Goal: Ask a question

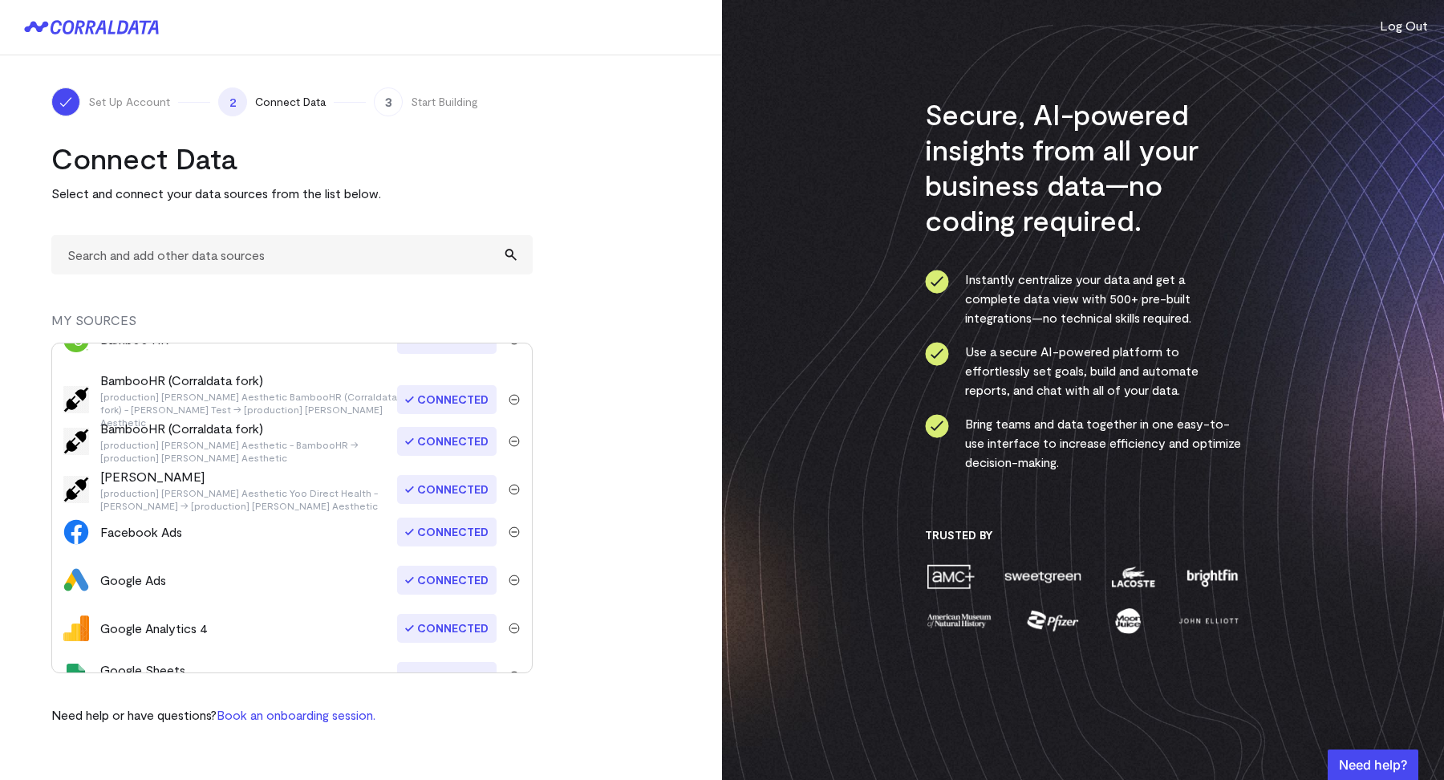
scroll to position [78, 0]
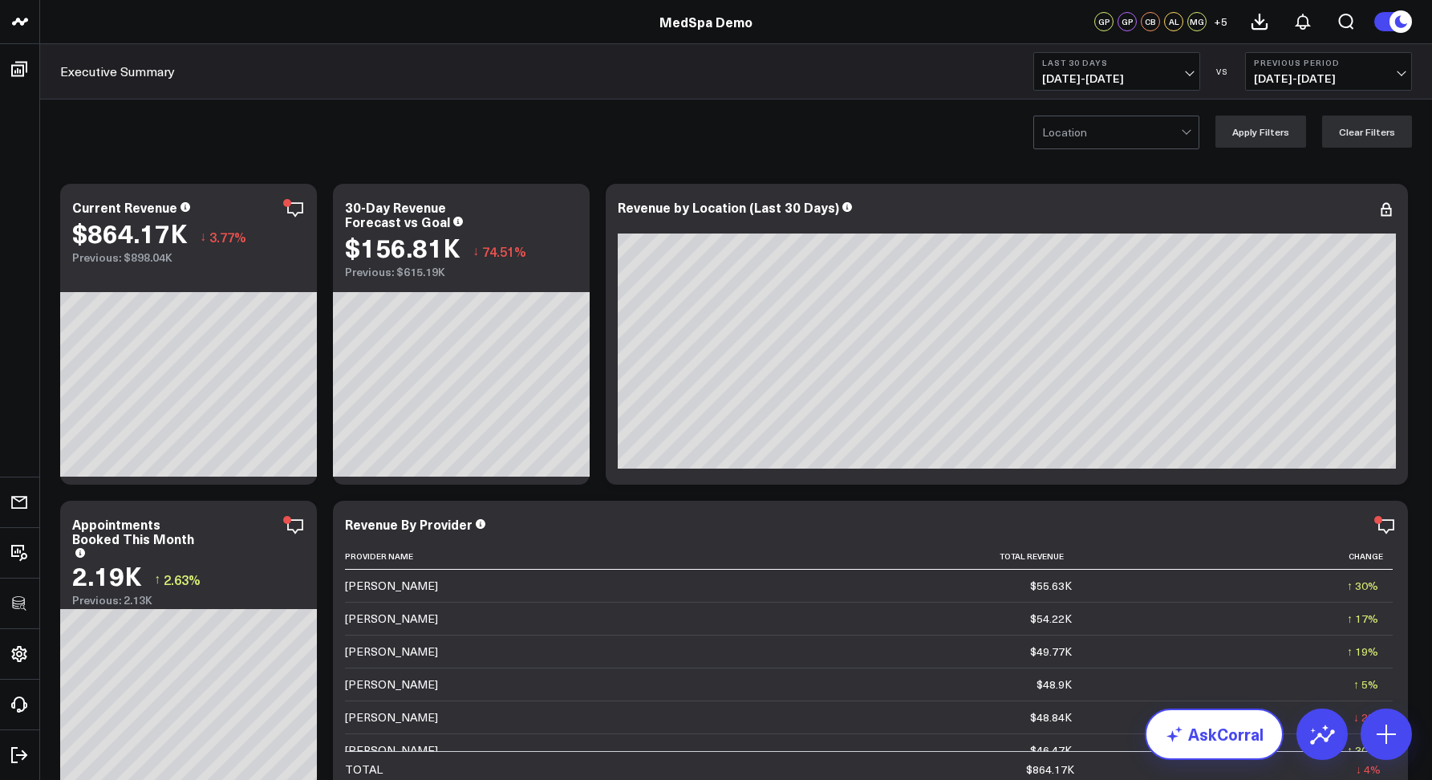
click at [1215, 720] on link "AskCorral" at bounding box center [1214, 733] width 139 height 51
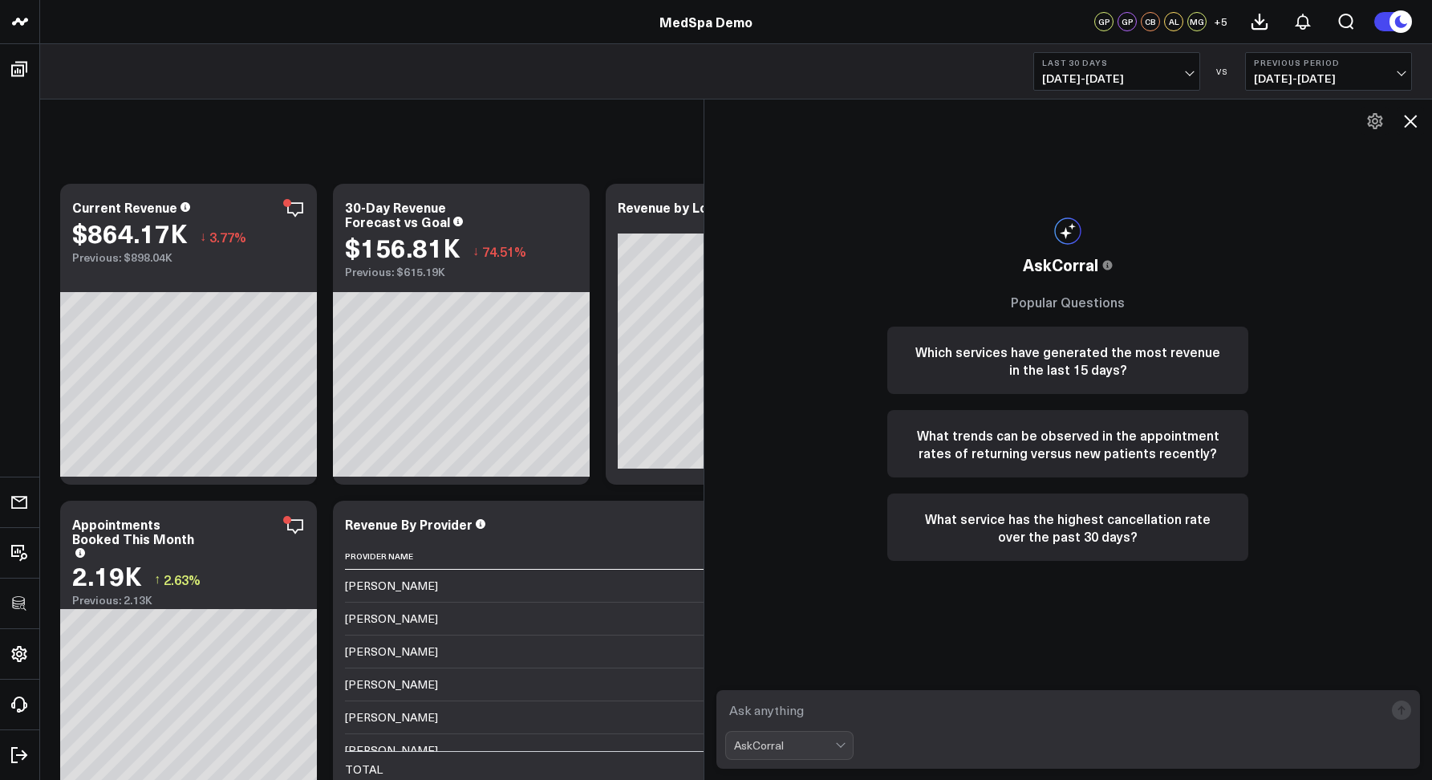
click at [1181, 711] on textarea at bounding box center [1054, 710] width 659 height 29
type textarea "W"
type textarea "Top 3 locations by appointment"
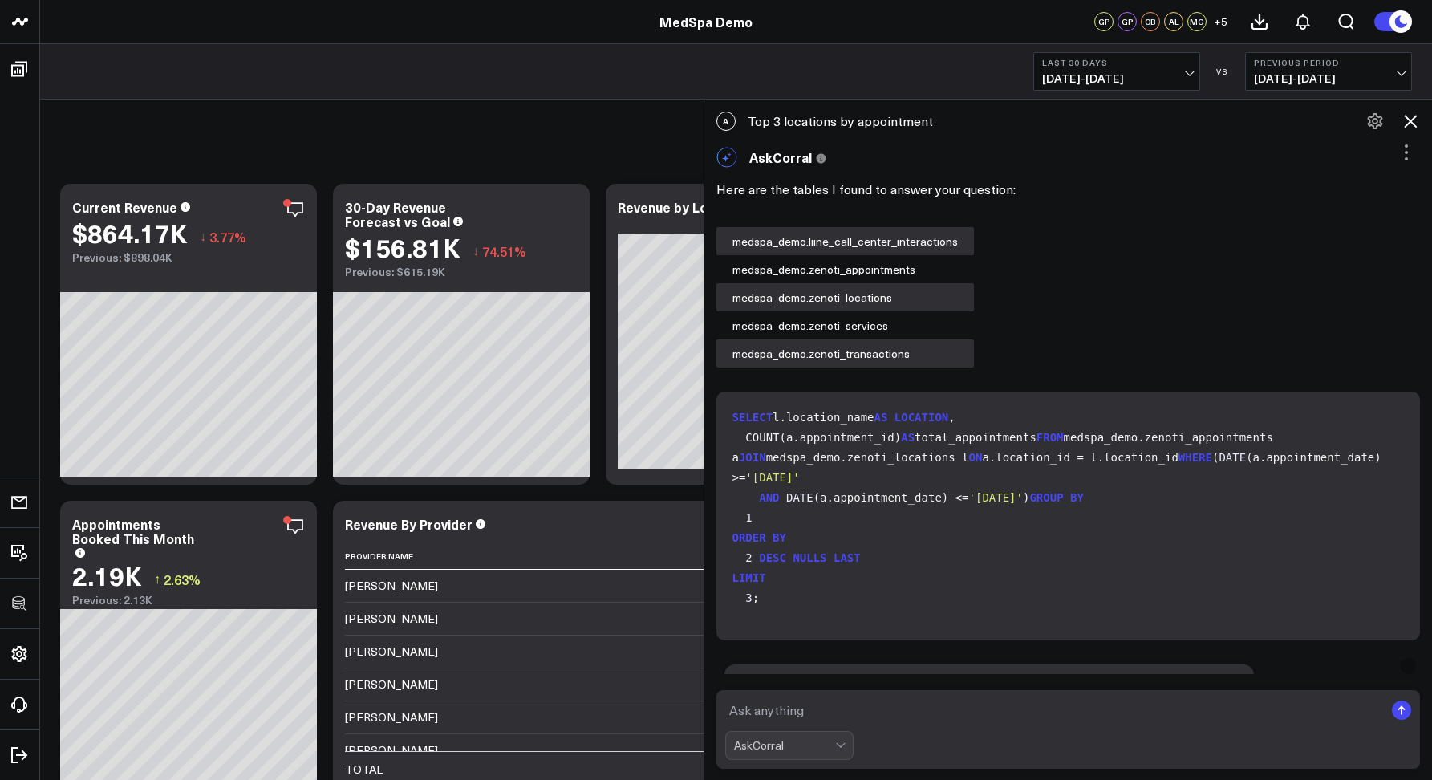
click at [1410, 118] on icon at bounding box center [1410, 121] width 19 height 19
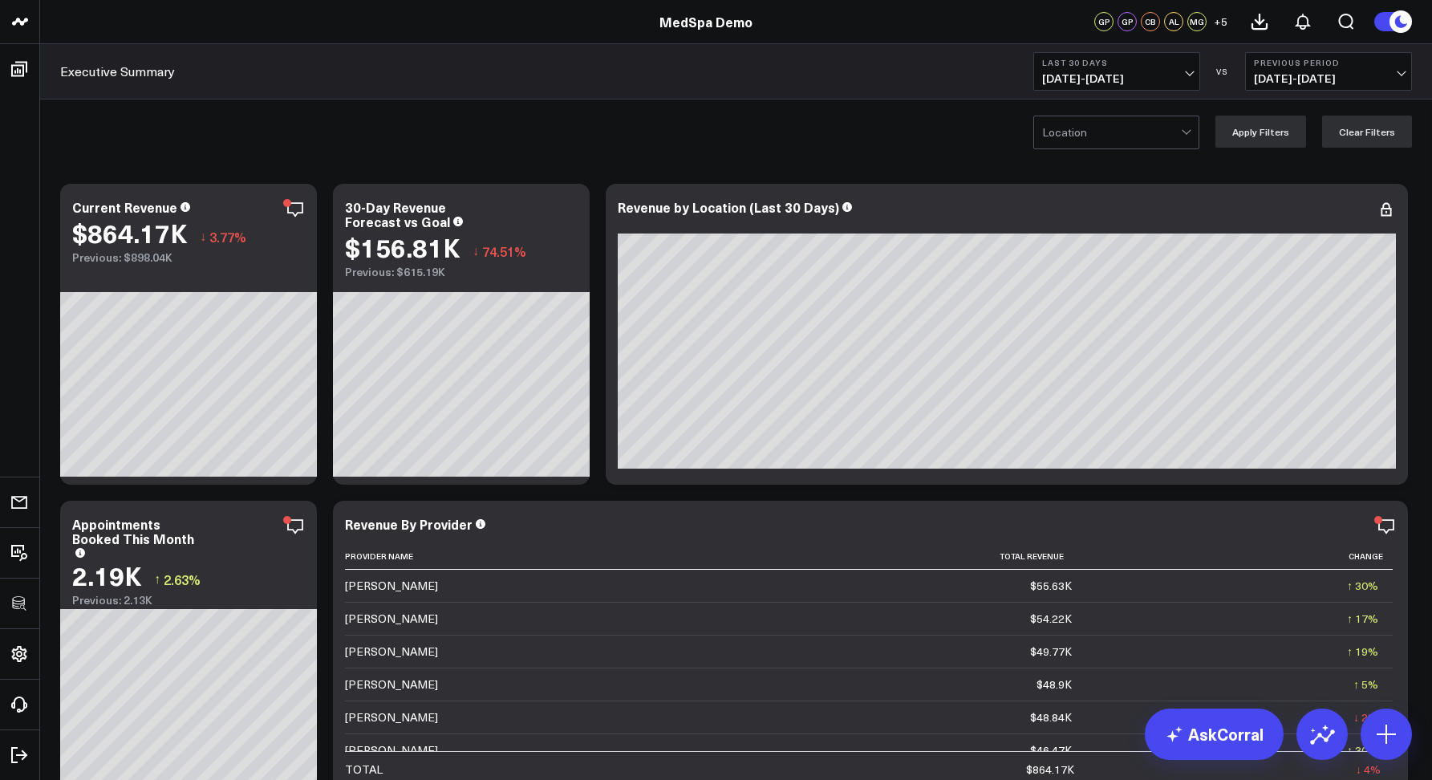
click at [704, 129] on div "Location Apply Filters Clear Filters" at bounding box center [736, 131] width 1392 height 64
click at [668, 91] on div "Executive Summary Last 30 Days [DATE] - [DATE] VS Previous Period [DATE] - [DAT…" at bounding box center [736, 71] width 1392 height 55
click at [1376, 722] on icon at bounding box center [1386, 734] width 26 height 26
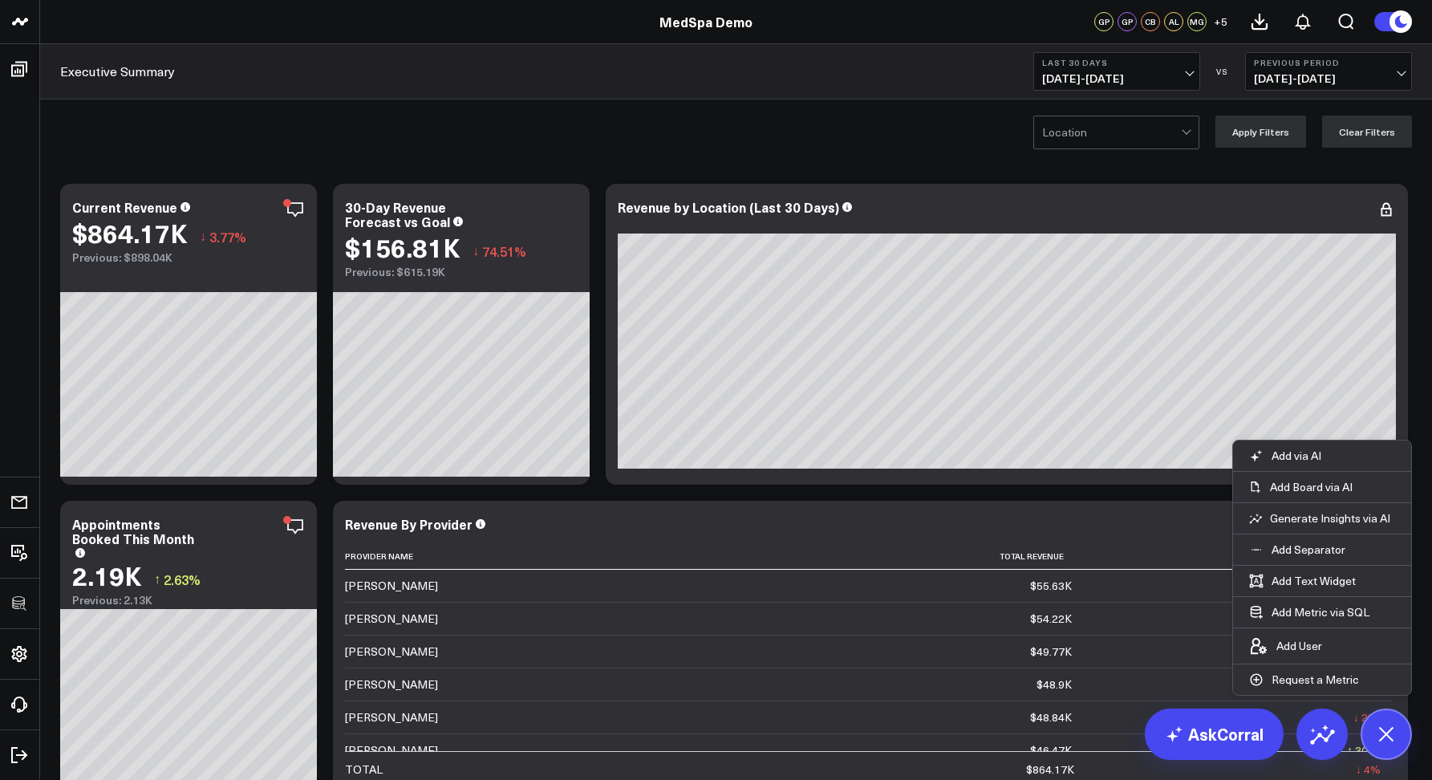
click at [990, 160] on div "Location Apply Filters Clear Filters" at bounding box center [736, 131] width 1392 height 64
click at [1392, 727] on icon at bounding box center [1386, 733] width 27 height 27
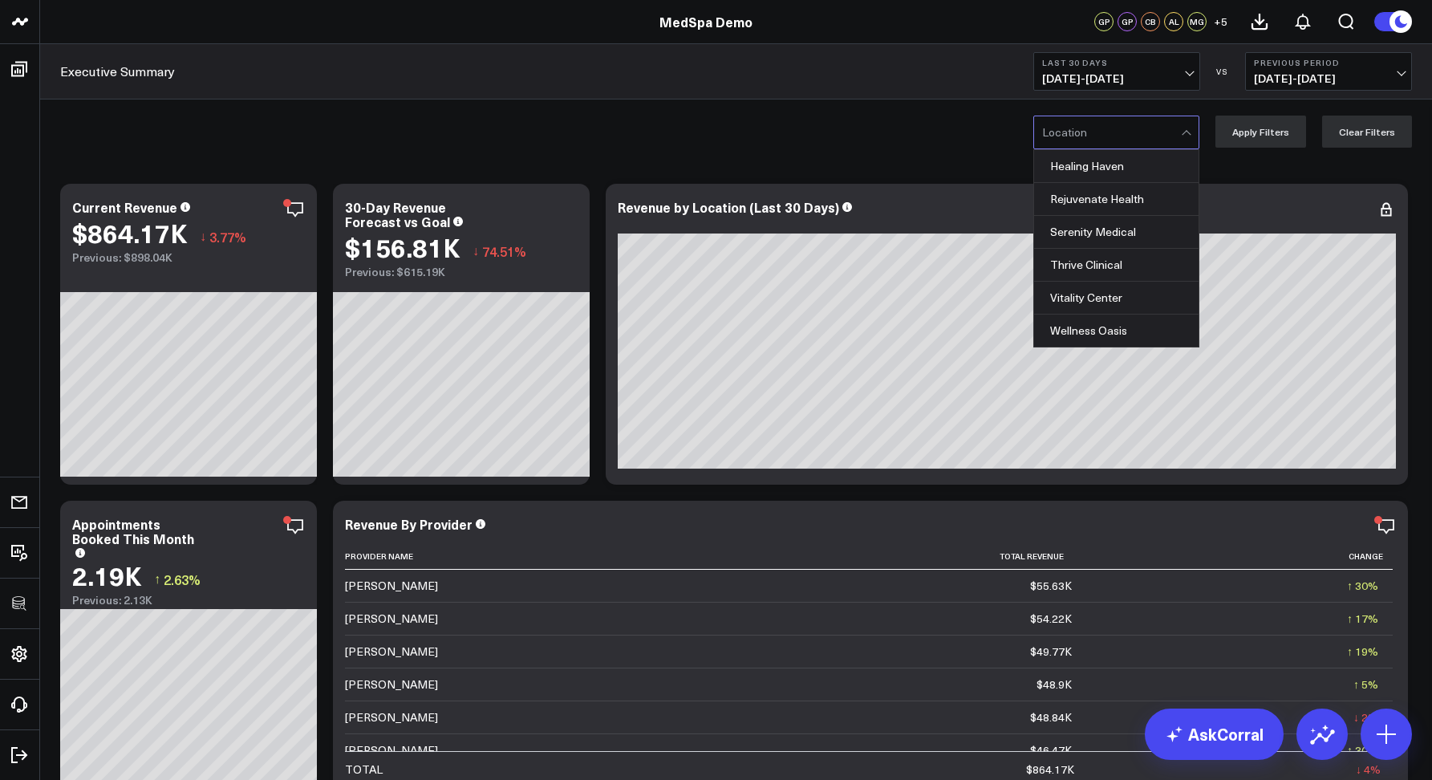
click at [1154, 136] on div at bounding box center [1111, 132] width 139 height 32
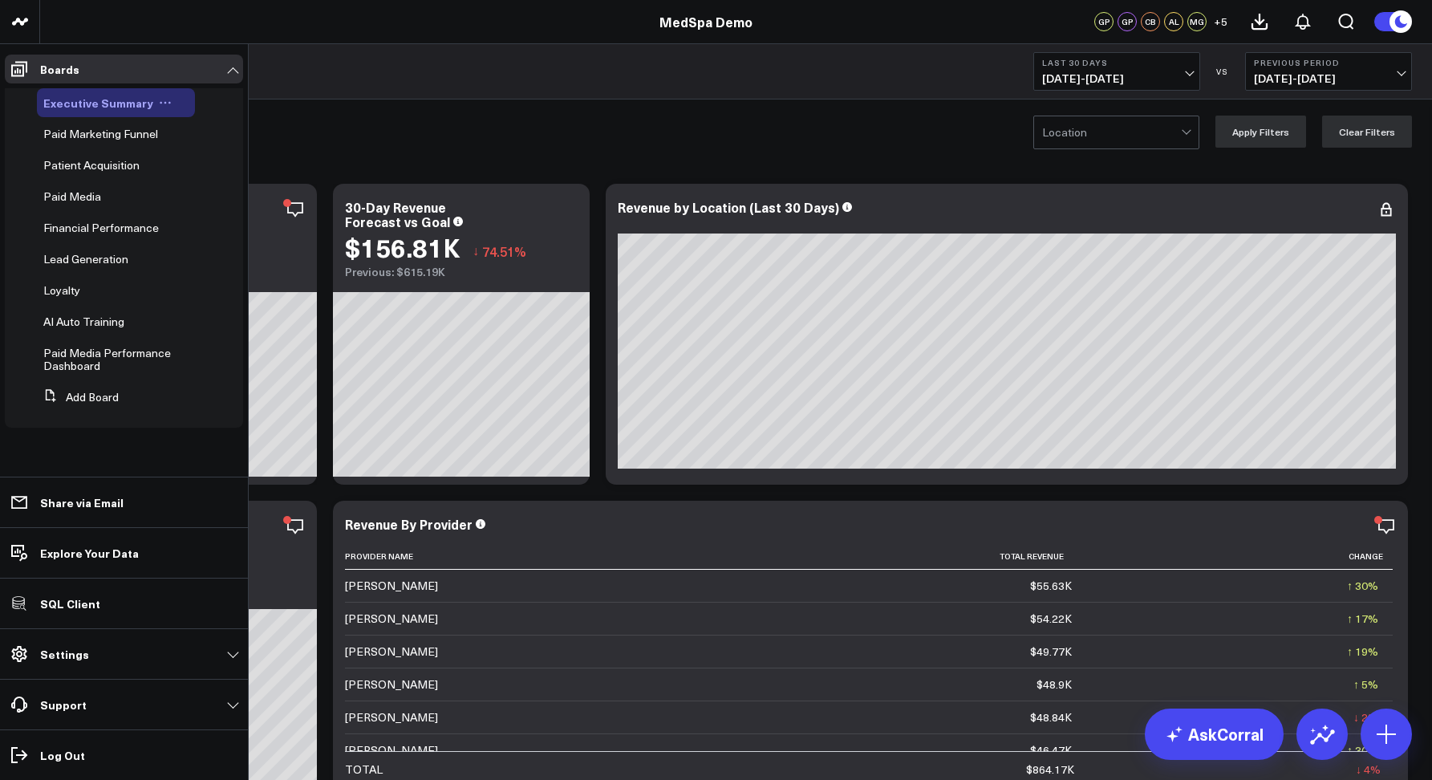
click at [161, 101] on icon at bounding box center [165, 102] width 13 height 13
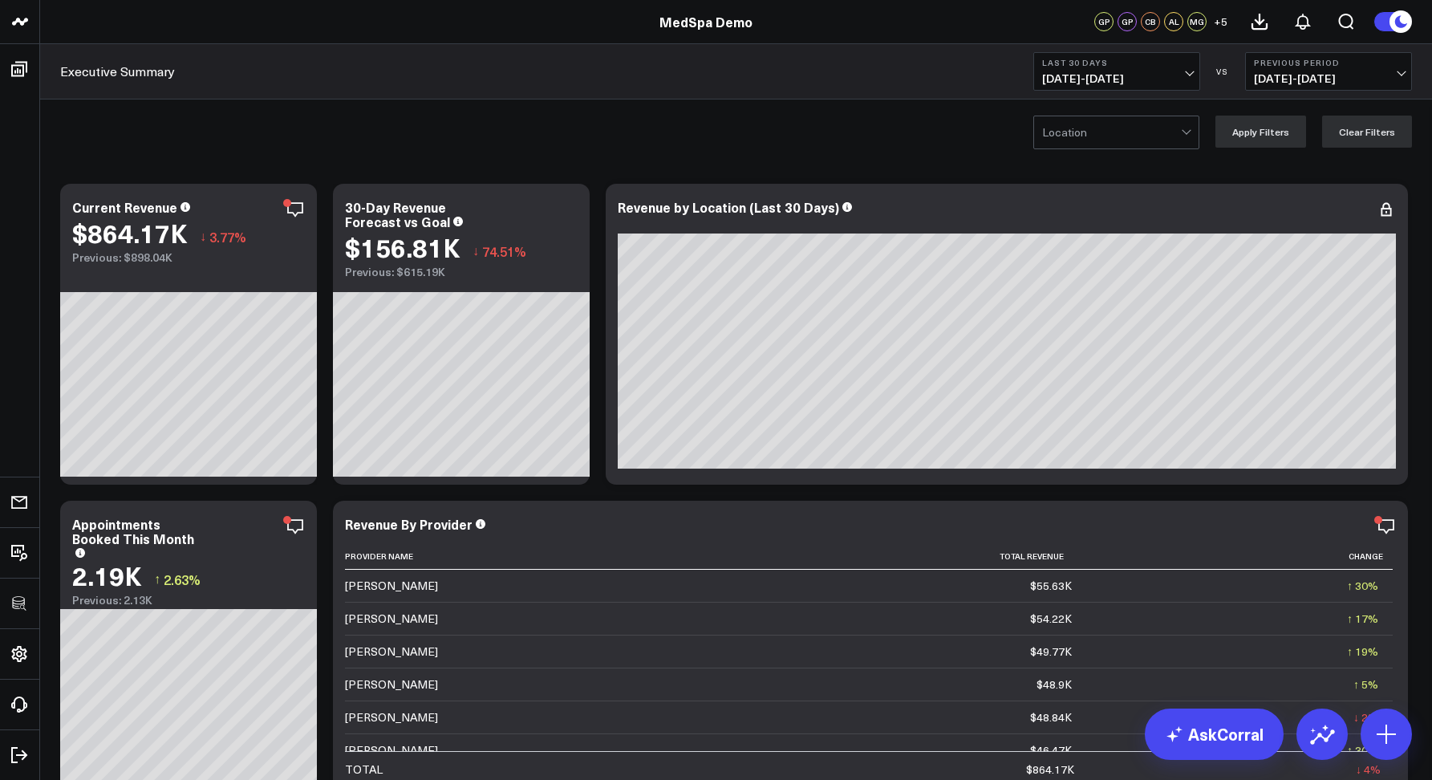
click at [397, 134] on div "Location Apply Filters Clear Filters" at bounding box center [736, 131] width 1392 height 64
click at [1059, 76] on span "[DATE] - [DATE]" at bounding box center [1116, 78] width 149 height 13
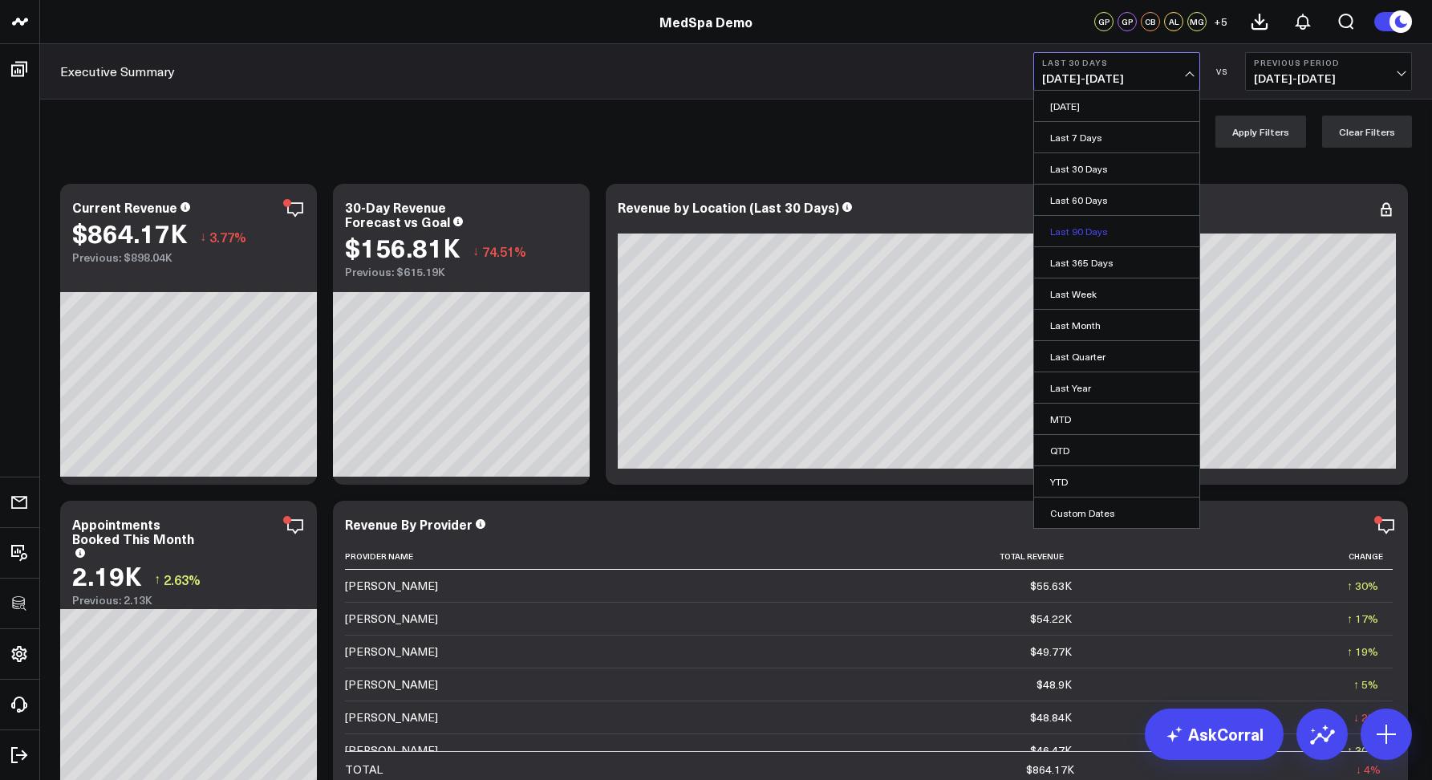
click at [1092, 225] on link "Last 90 Days" at bounding box center [1116, 231] width 165 height 30
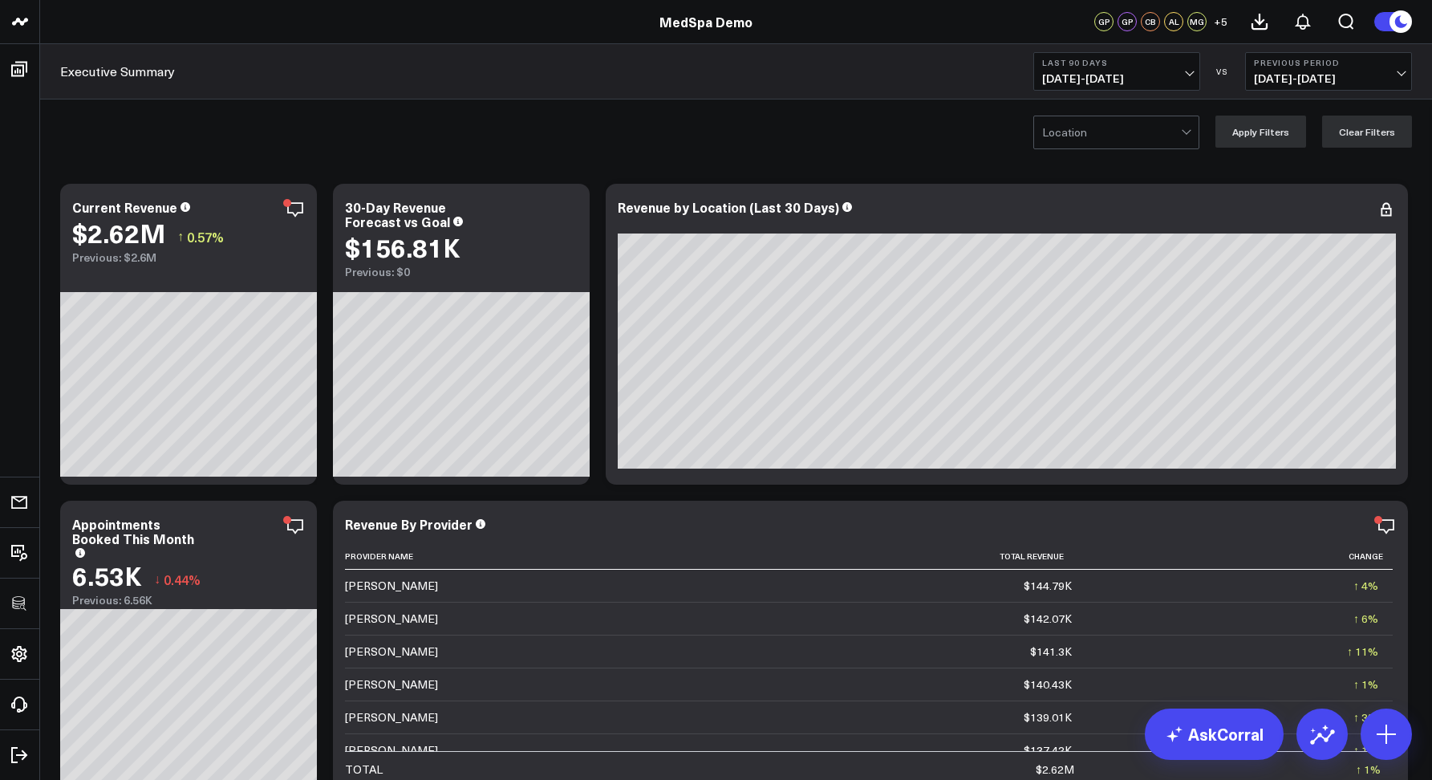
click at [924, 95] on div "Executive Summary Last 90 Days [DATE] - [DATE] VS Previous Period [DATE] - [DAT…" at bounding box center [736, 71] width 1392 height 55
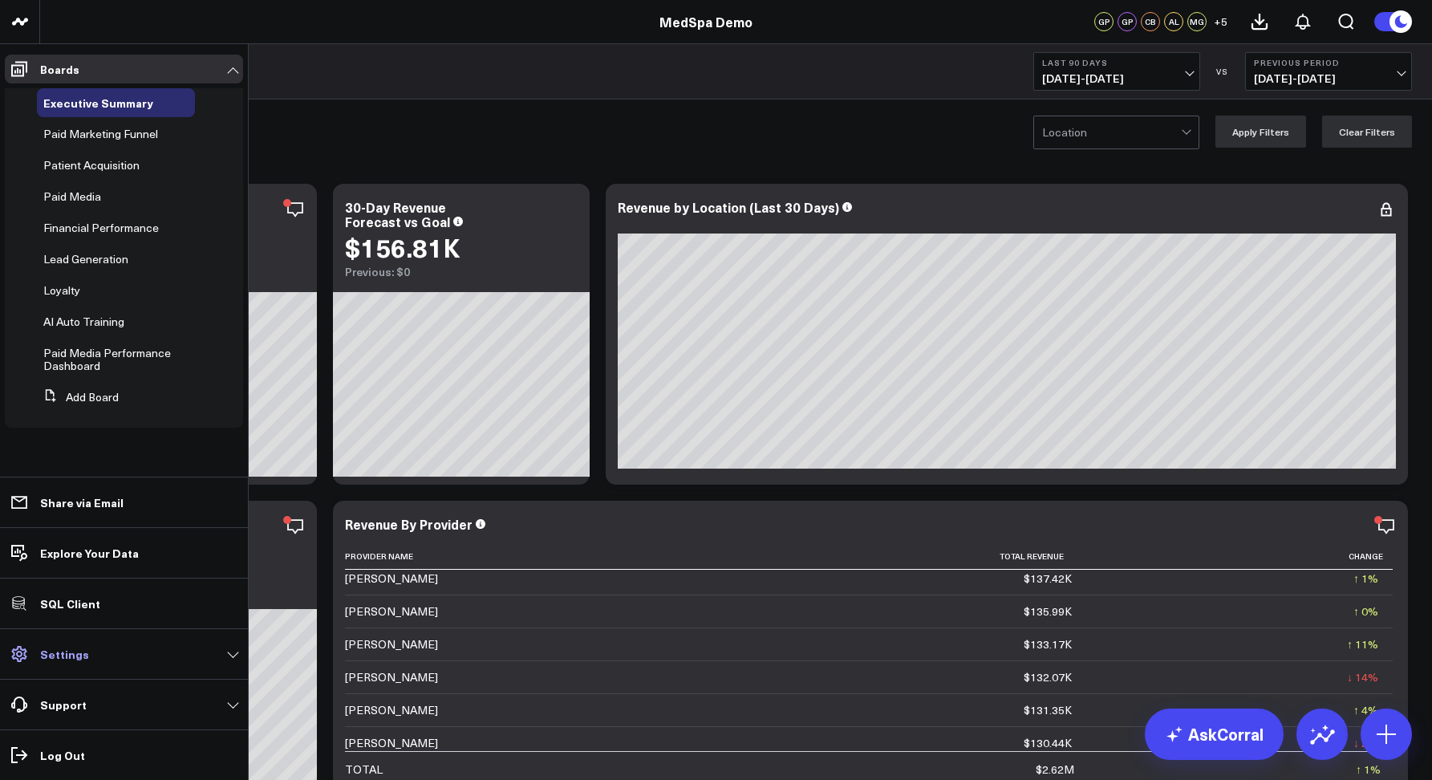
click at [46, 654] on p "Settings" at bounding box center [64, 653] width 49 height 13
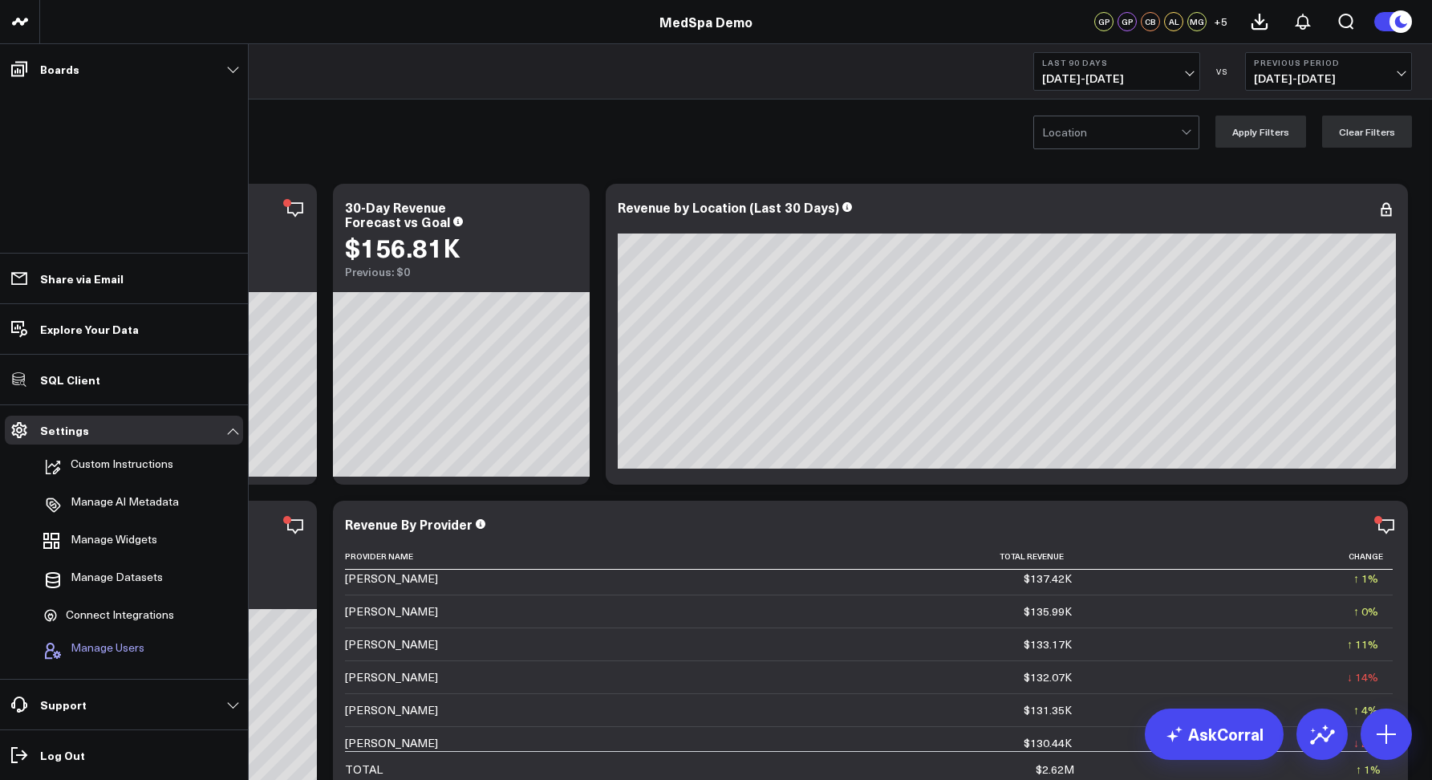
click at [120, 647] on span "Manage Users" at bounding box center [108, 650] width 74 height 19
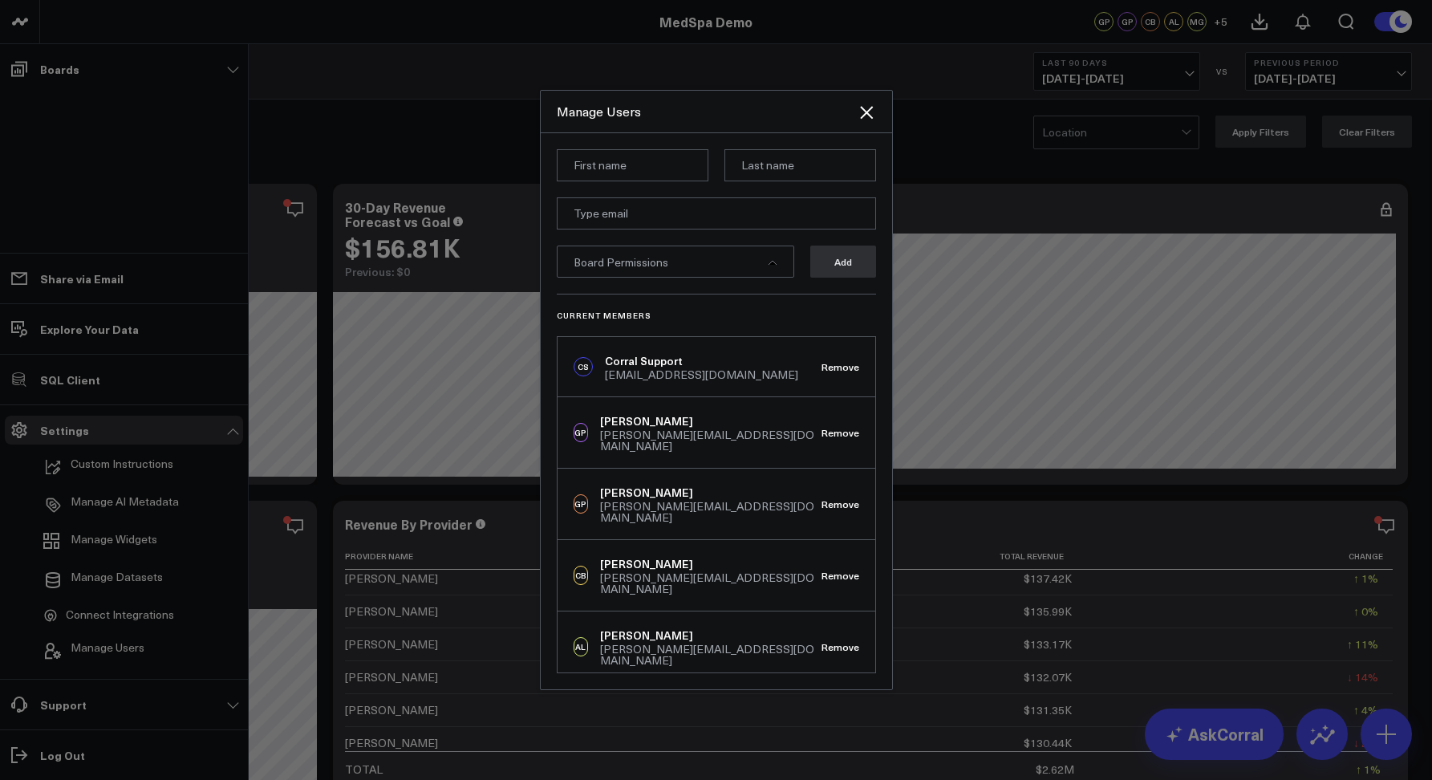
click at [623, 270] on span "Board Permissions" at bounding box center [621, 261] width 95 height 15
click at [865, 116] on icon "Close" at bounding box center [866, 112] width 19 height 19
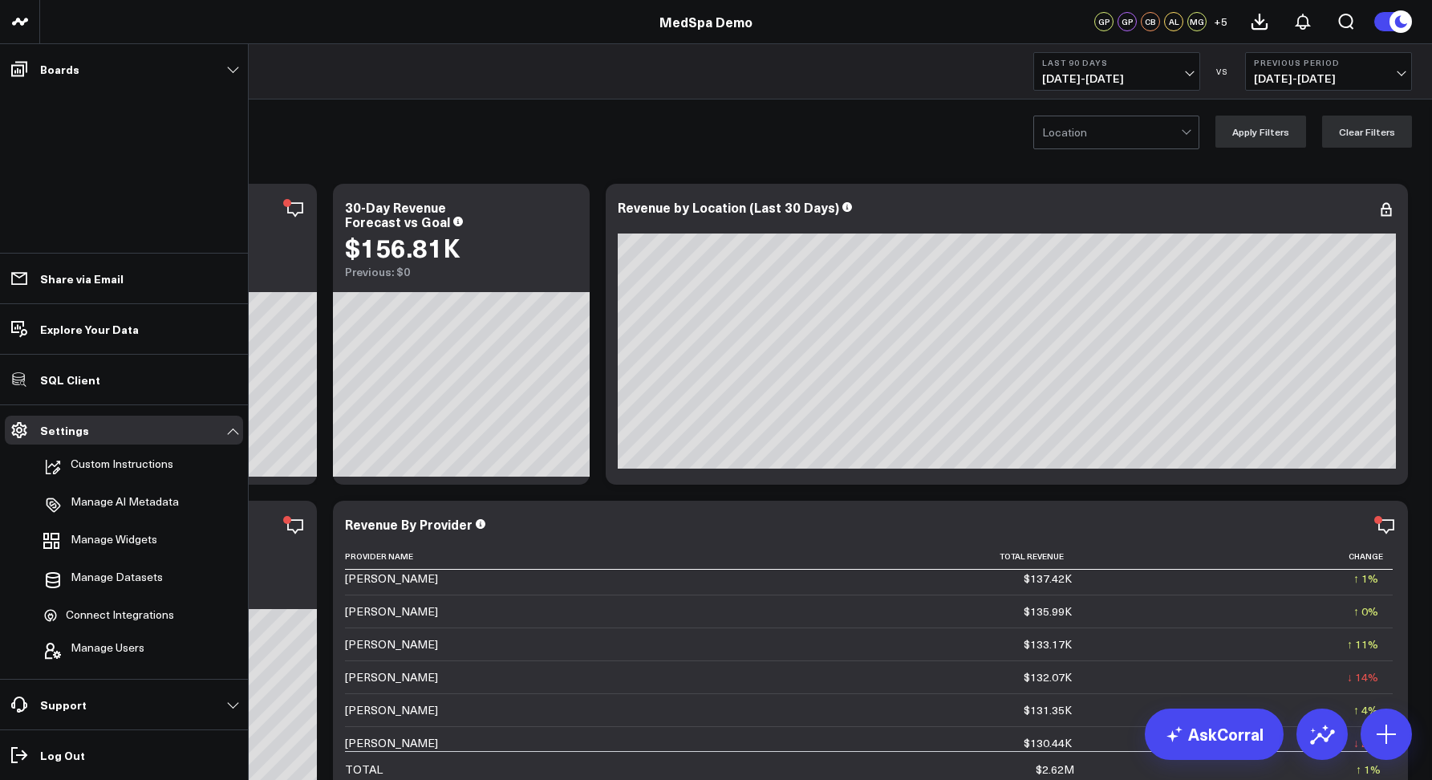
click at [876, 112] on div "Location Apply Filters Clear Filters" at bounding box center [736, 131] width 1392 height 64
click at [445, 113] on div "Location Apply Filters Clear Filters" at bounding box center [736, 131] width 1392 height 64
click at [690, 24] on link "MedSpa Demo" at bounding box center [705, 22] width 93 height 18
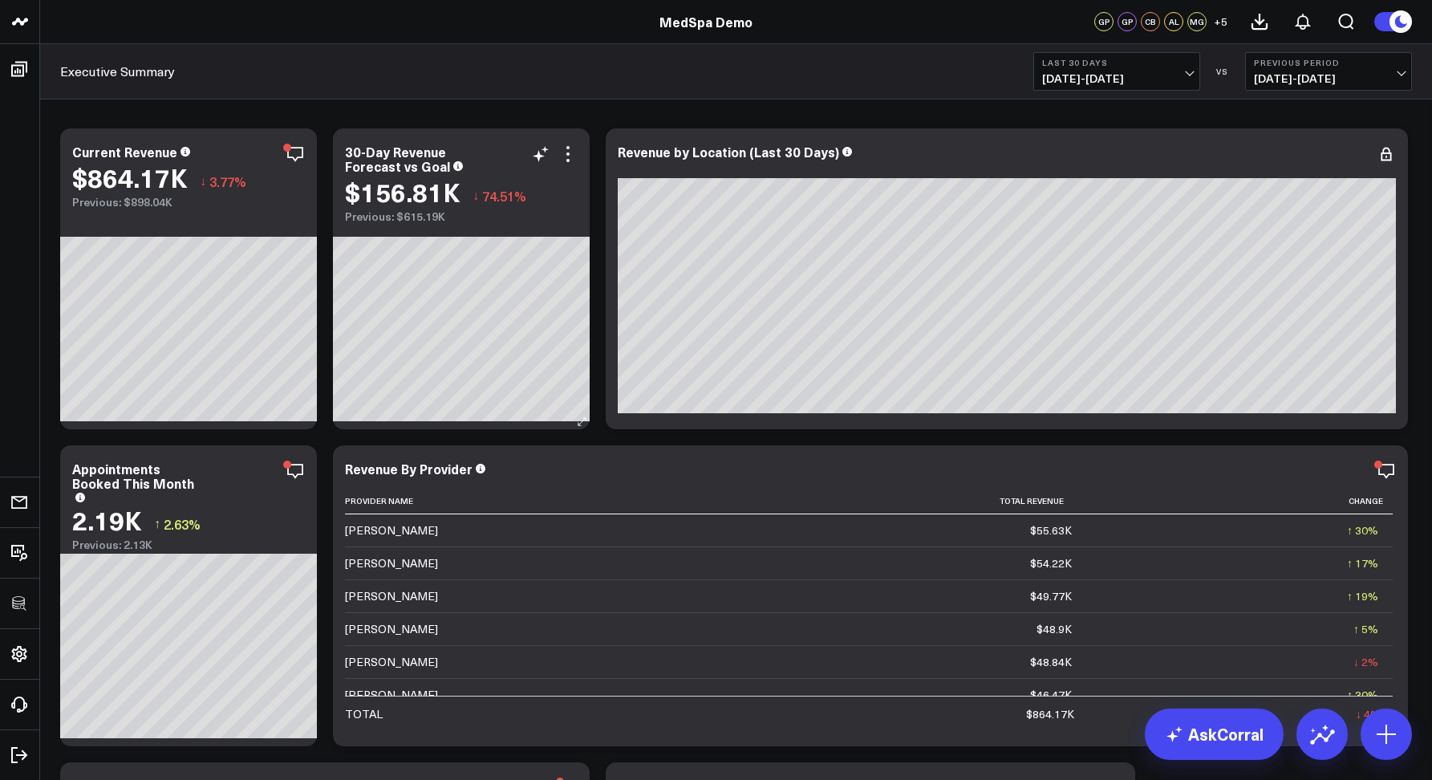
scroll to position [62, 0]
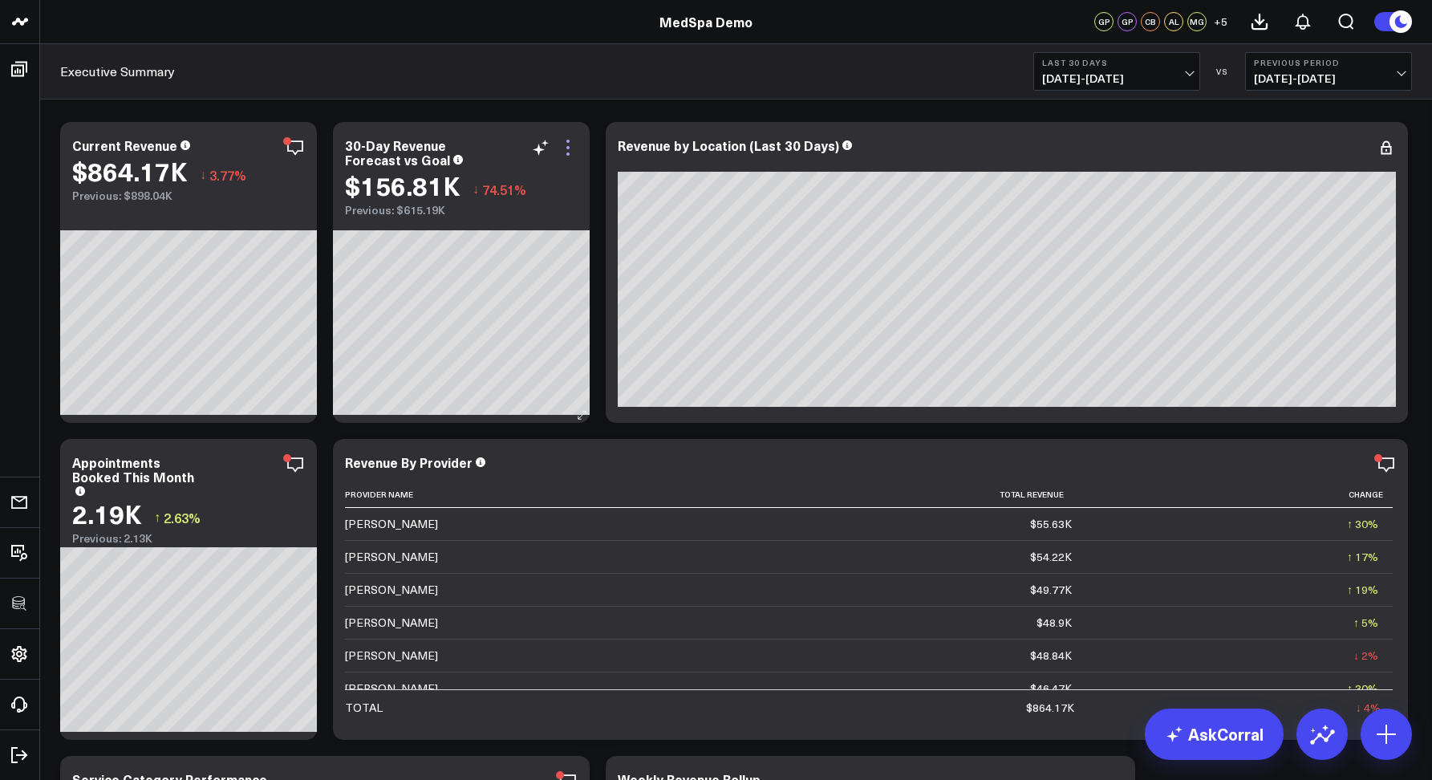
click at [570, 146] on icon at bounding box center [567, 147] width 19 height 19
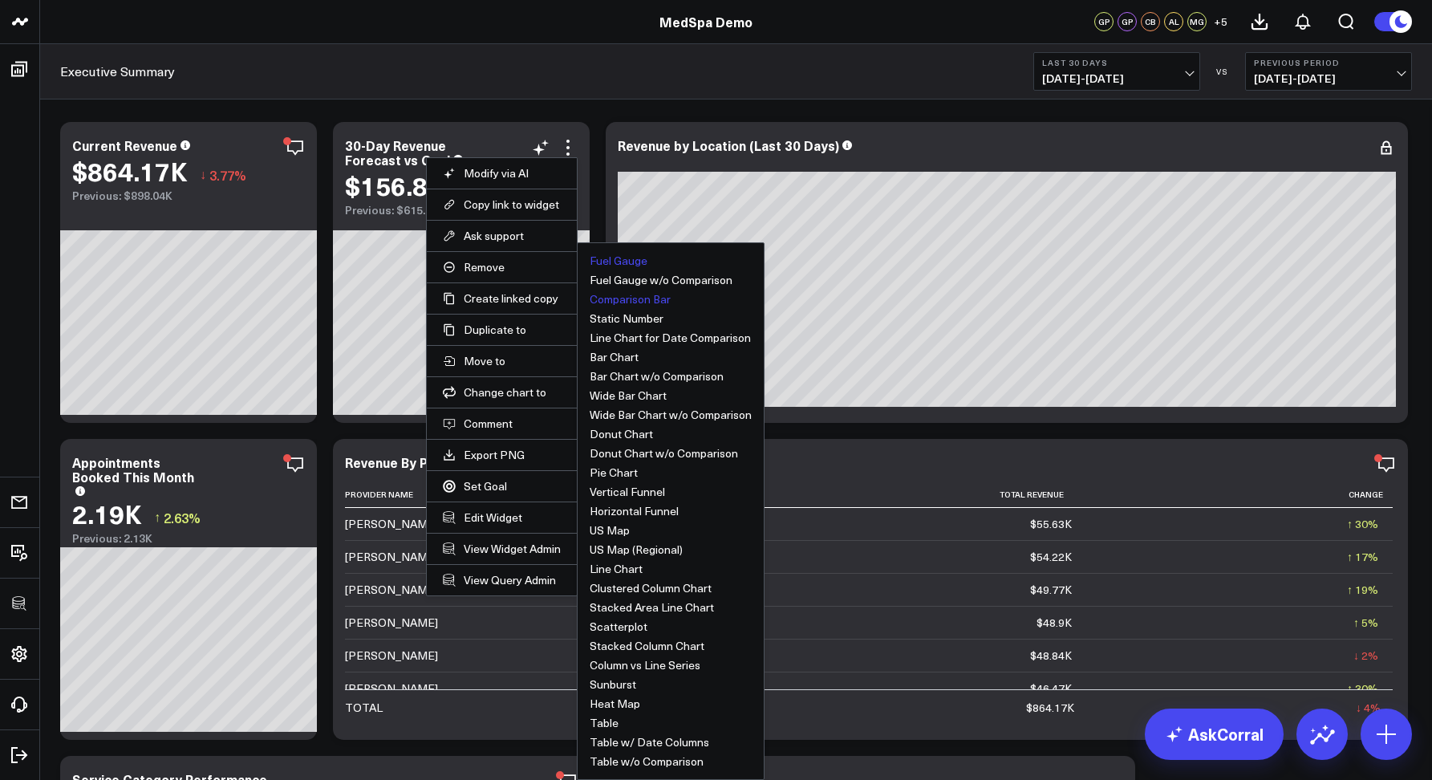
click at [623, 302] on button "Comparison Bar" at bounding box center [630, 299] width 81 height 11
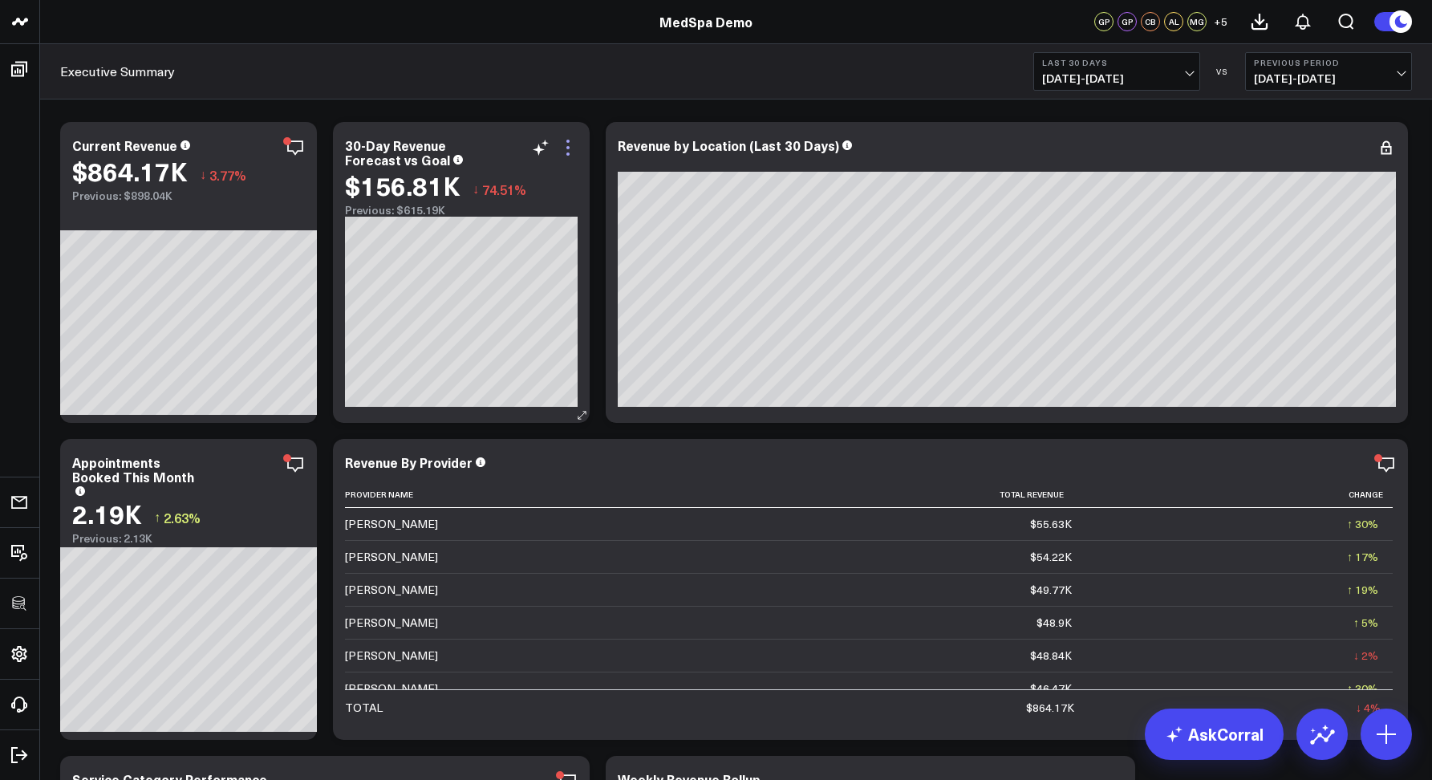
click at [569, 145] on icon at bounding box center [567, 147] width 19 height 19
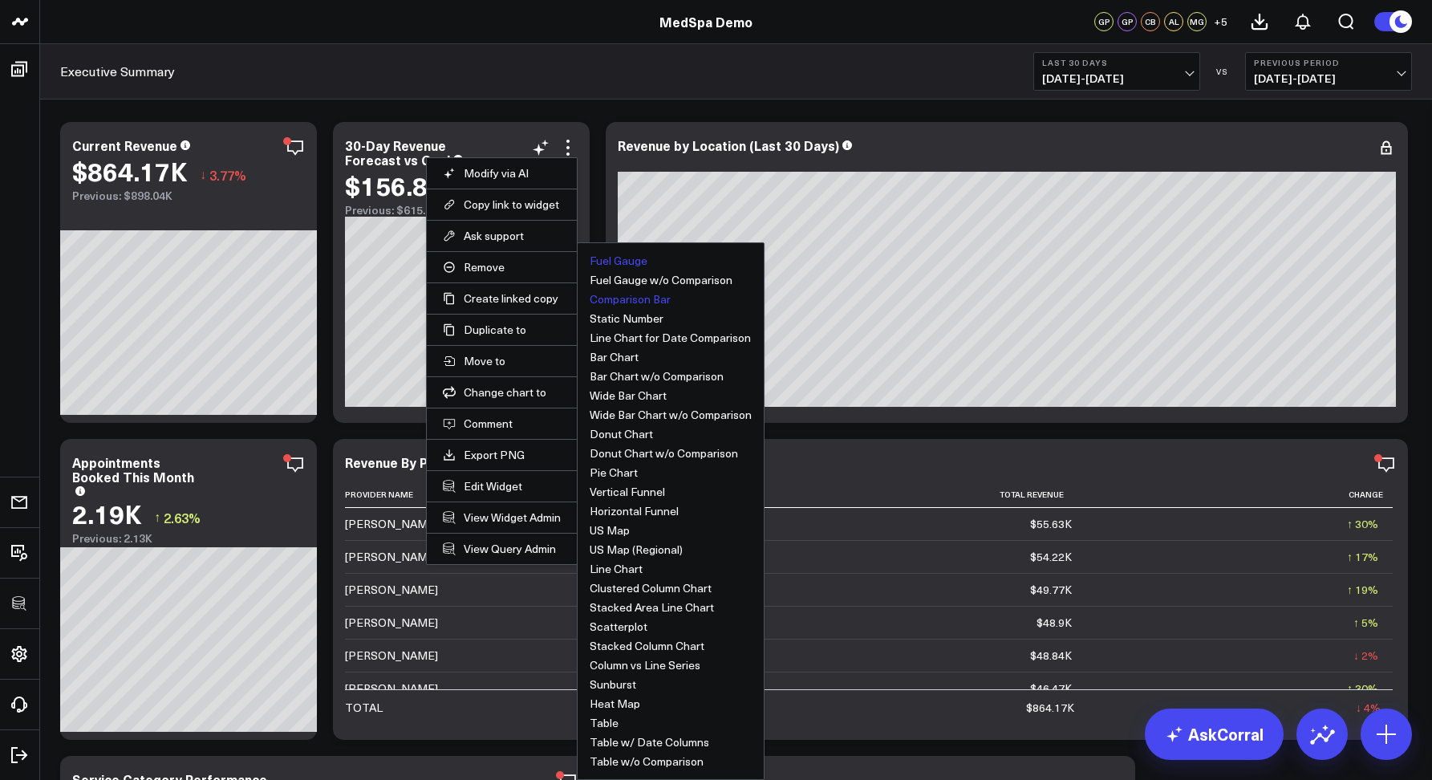
click at [607, 263] on button "Fuel Gauge" at bounding box center [619, 260] width 58 height 11
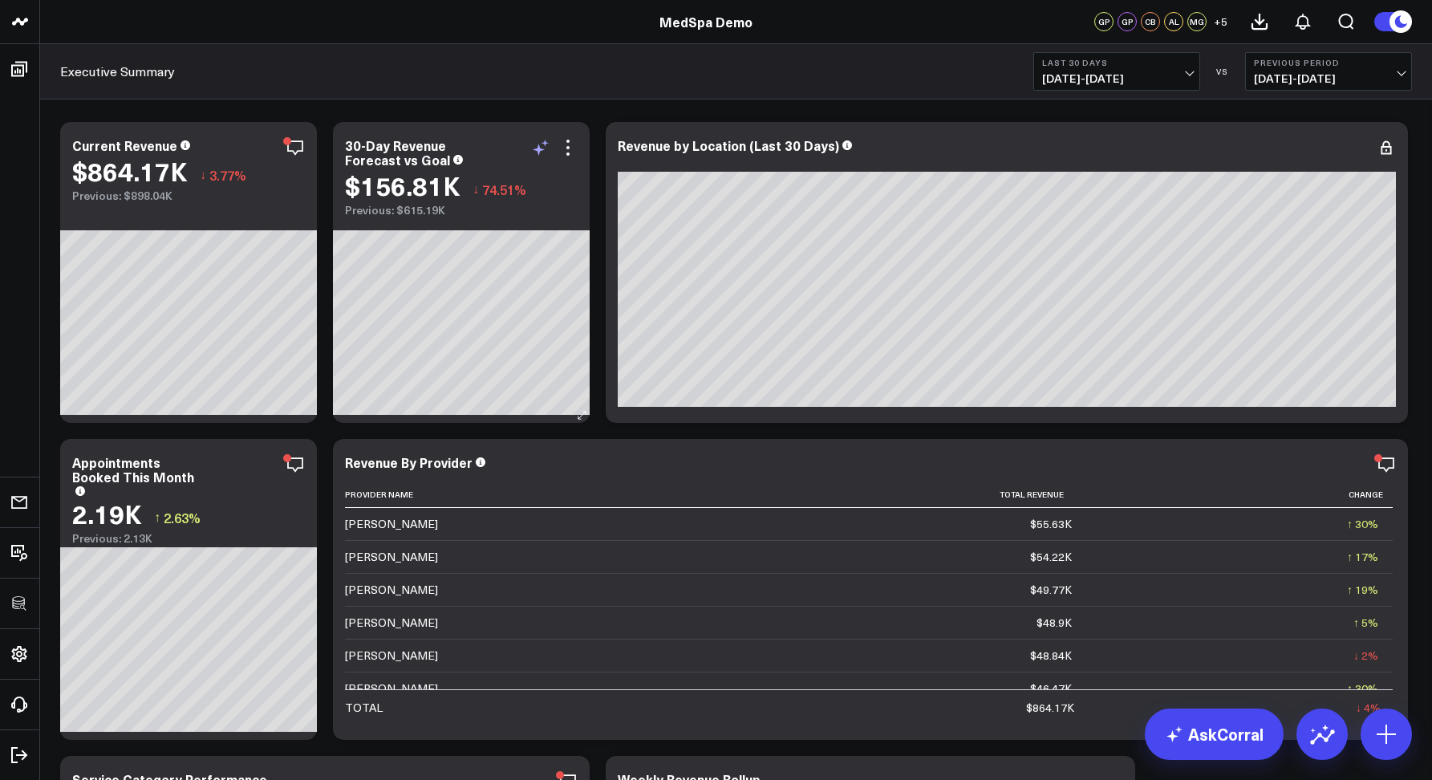
click at [544, 147] on icon at bounding box center [540, 147] width 19 height 19
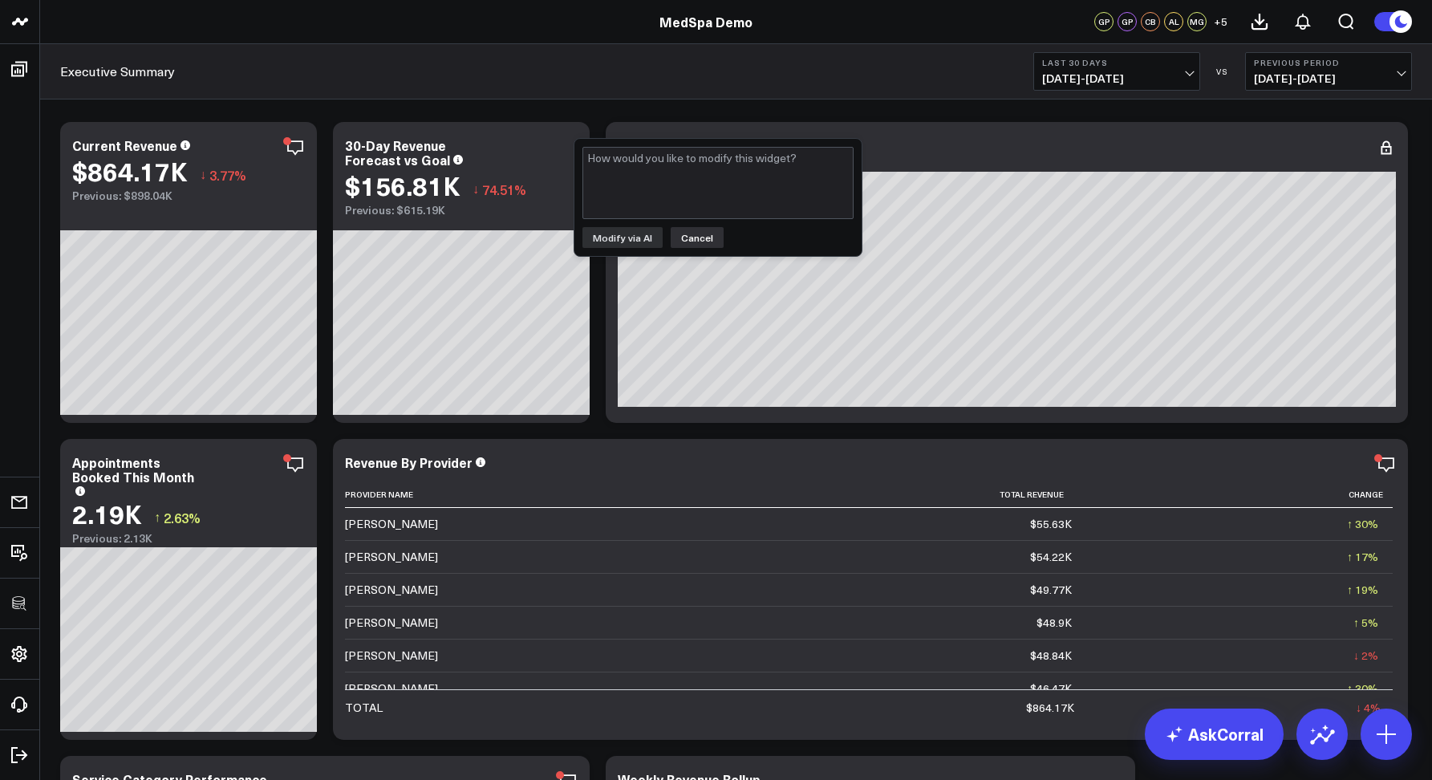
click at [702, 238] on button "Cancel" at bounding box center [697, 237] width 53 height 21
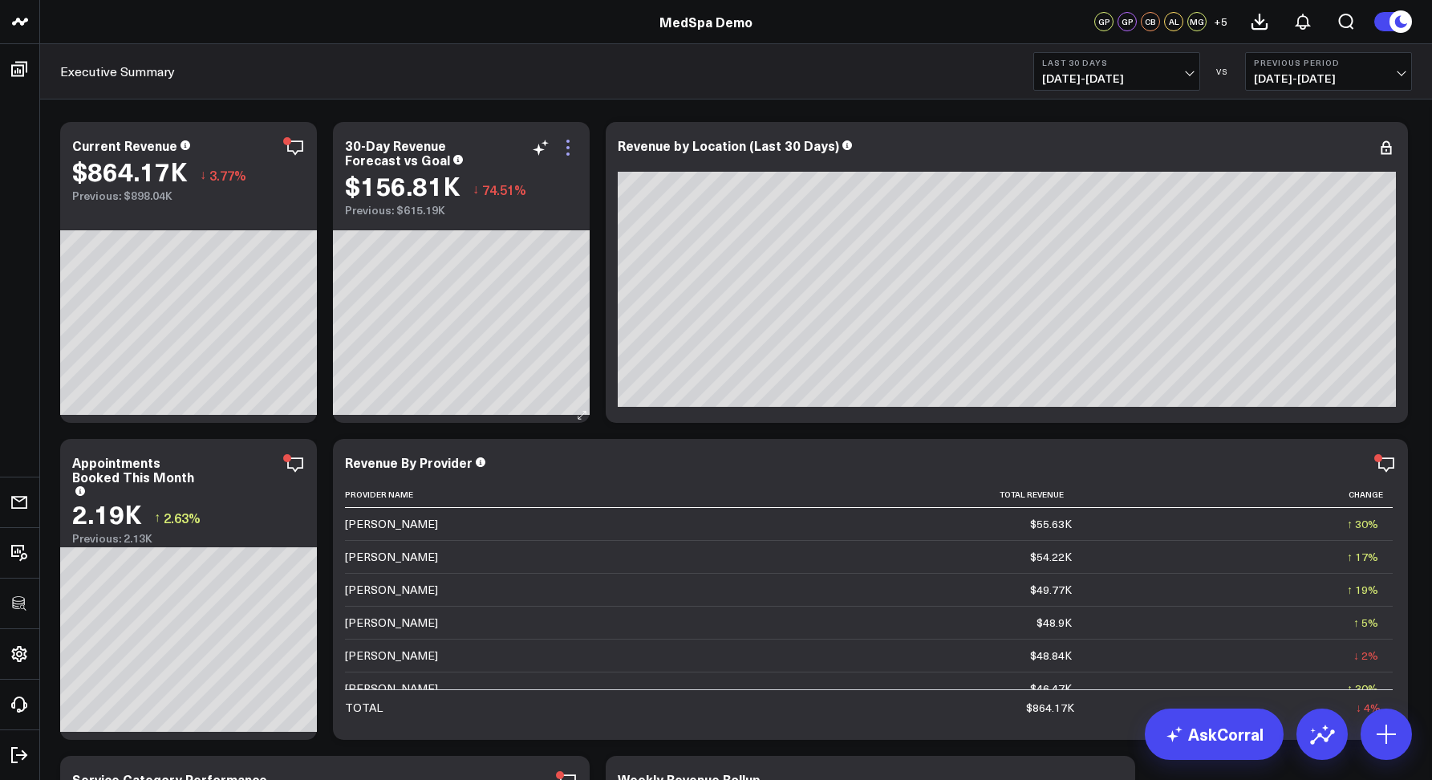
click at [570, 152] on icon at bounding box center [567, 147] width 19 height 19
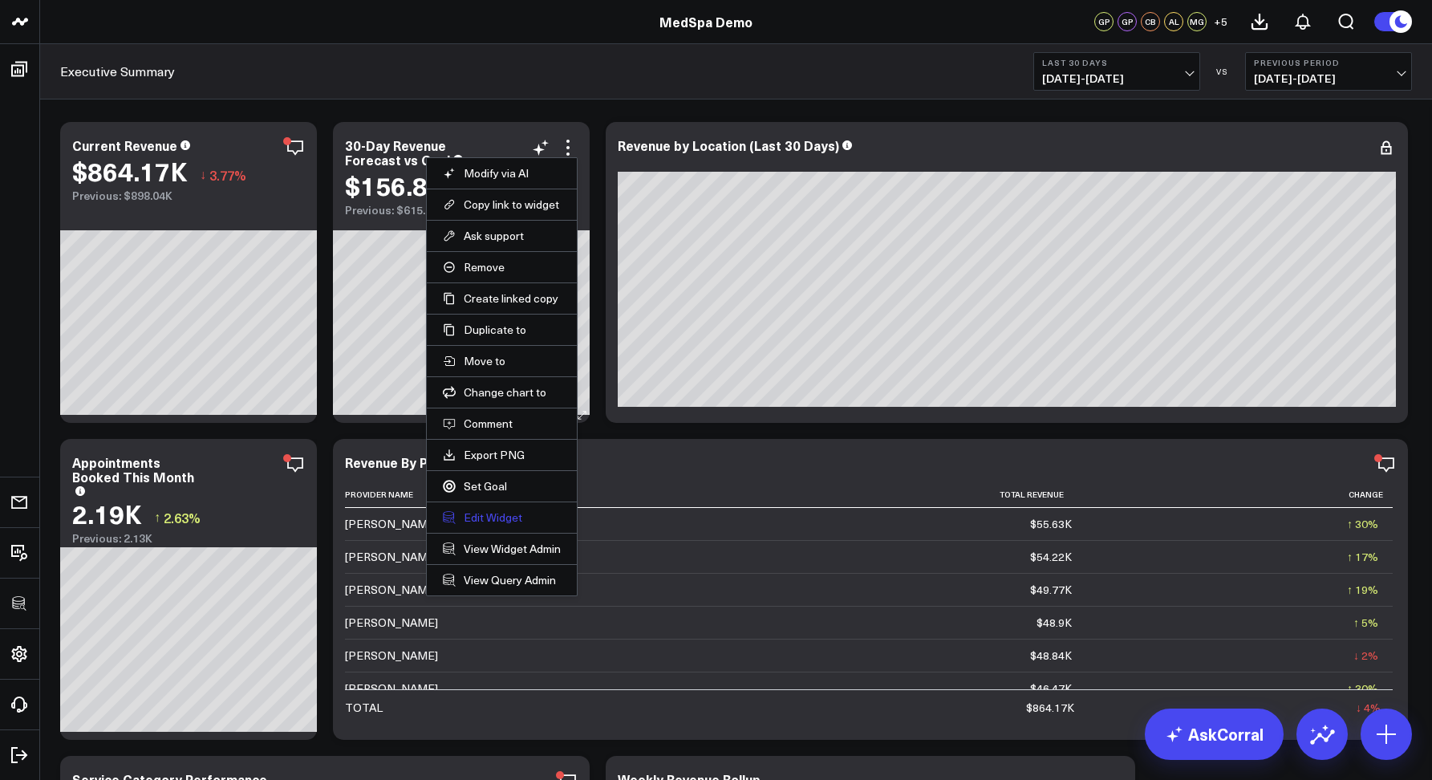
click at [500, 521] on button "Edit Widget" at bounding box center [502, 517] width 118 height 14
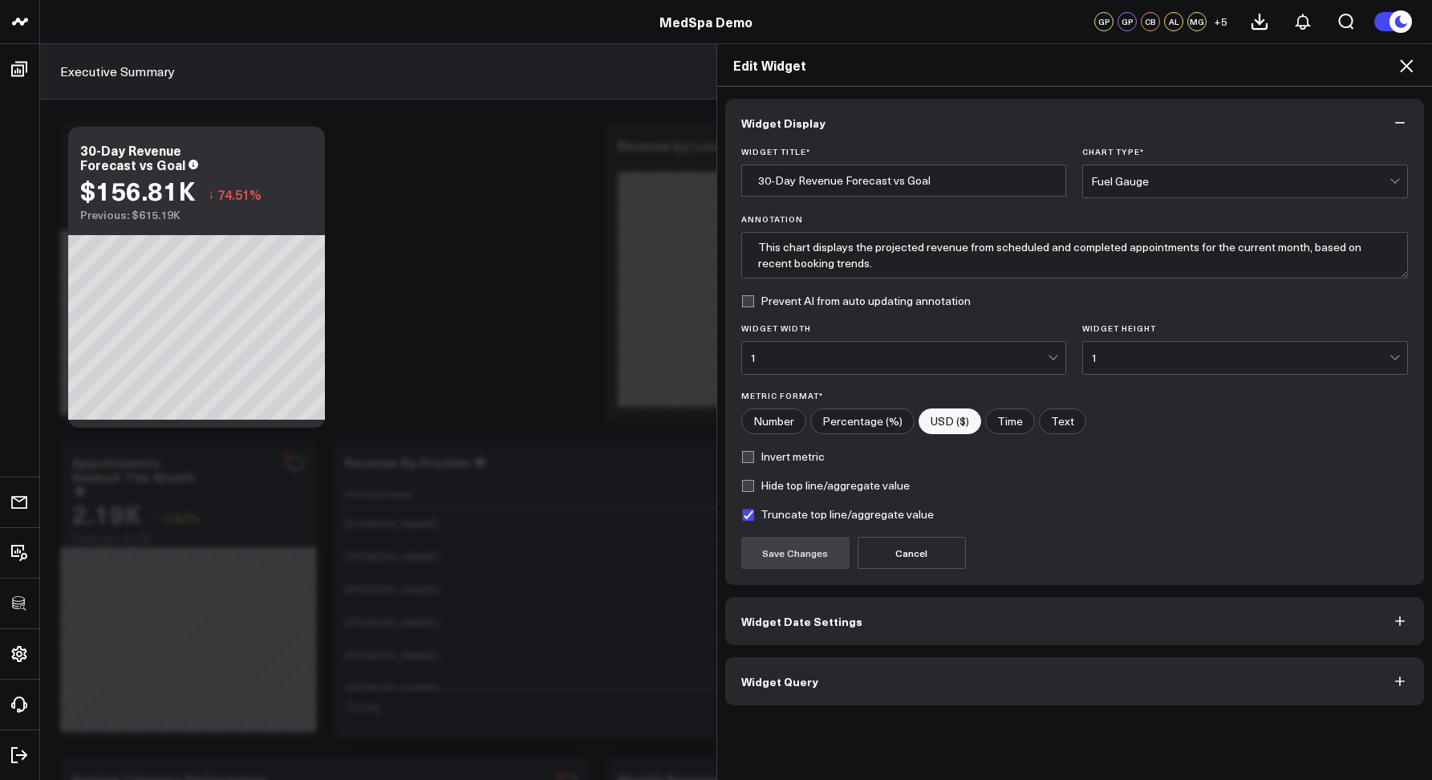
click at [804, 616] on span "Widget Date Settings" at bounding box center [801, 620] width 121 height 13
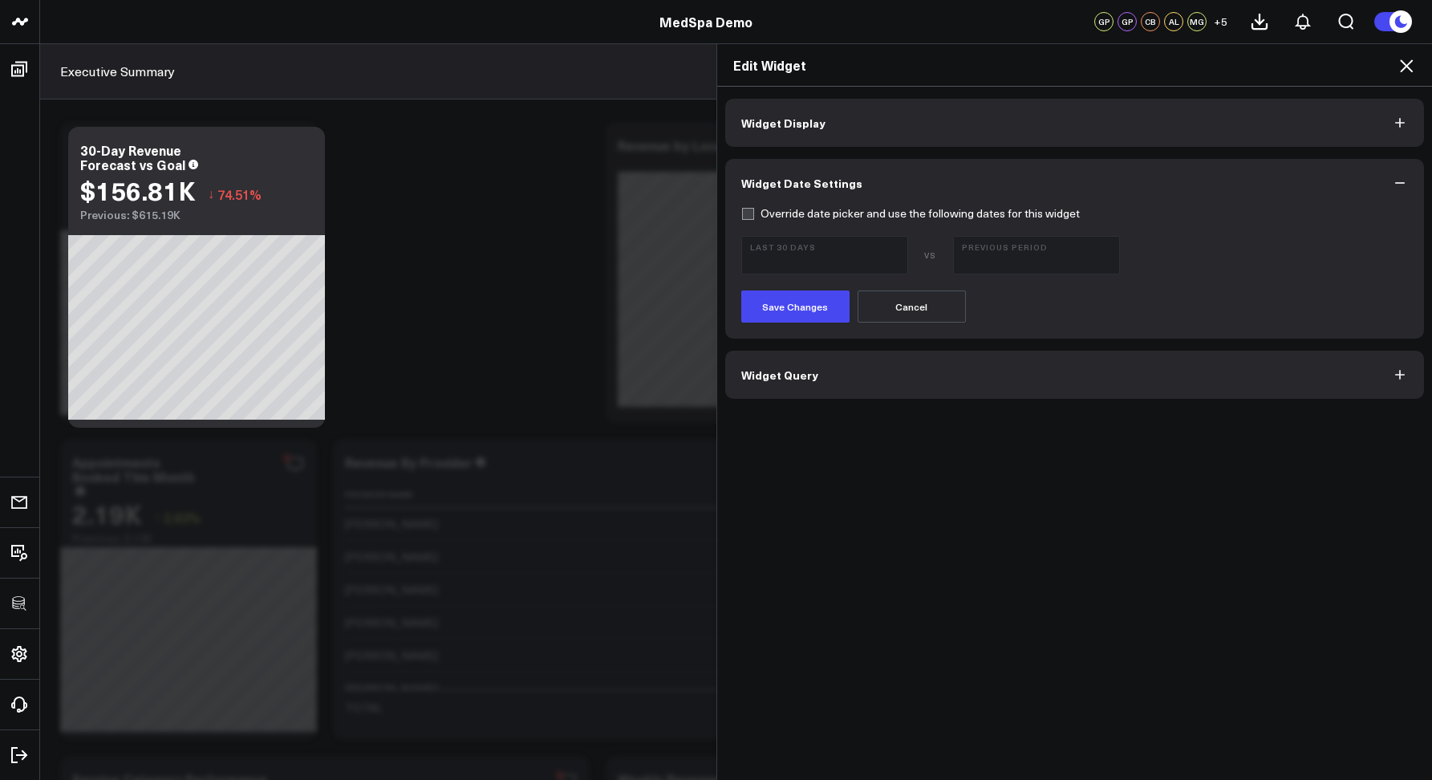
click at [785, 381] on span "Widget Query" at bounding box center [779, 374] width 77 height 13
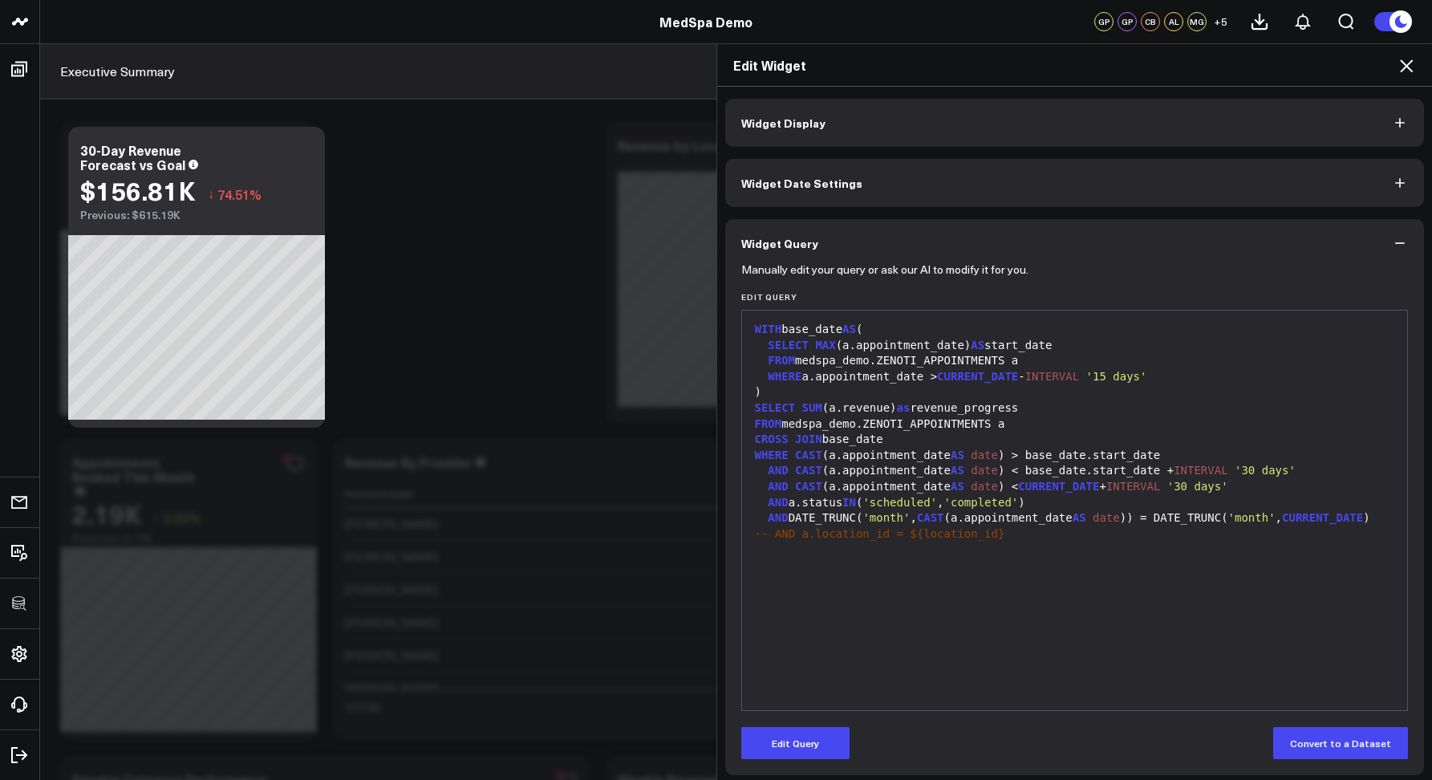
click at [1405, 69] on icon at bounding box center [1406, 65] width 19 height 19
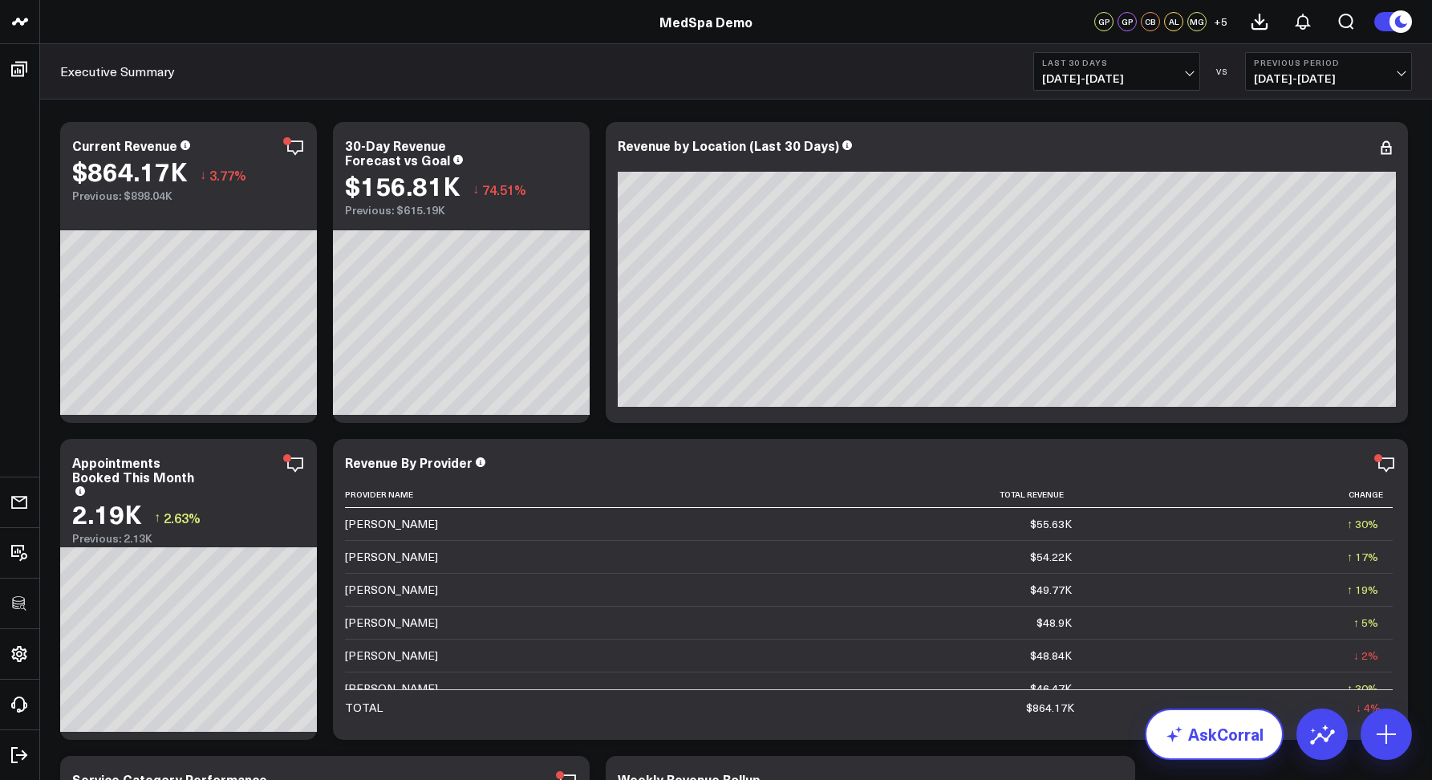
click at [1185, 723] on link "AskCorral" at bounding box center [1214, 733] width 139 height 51
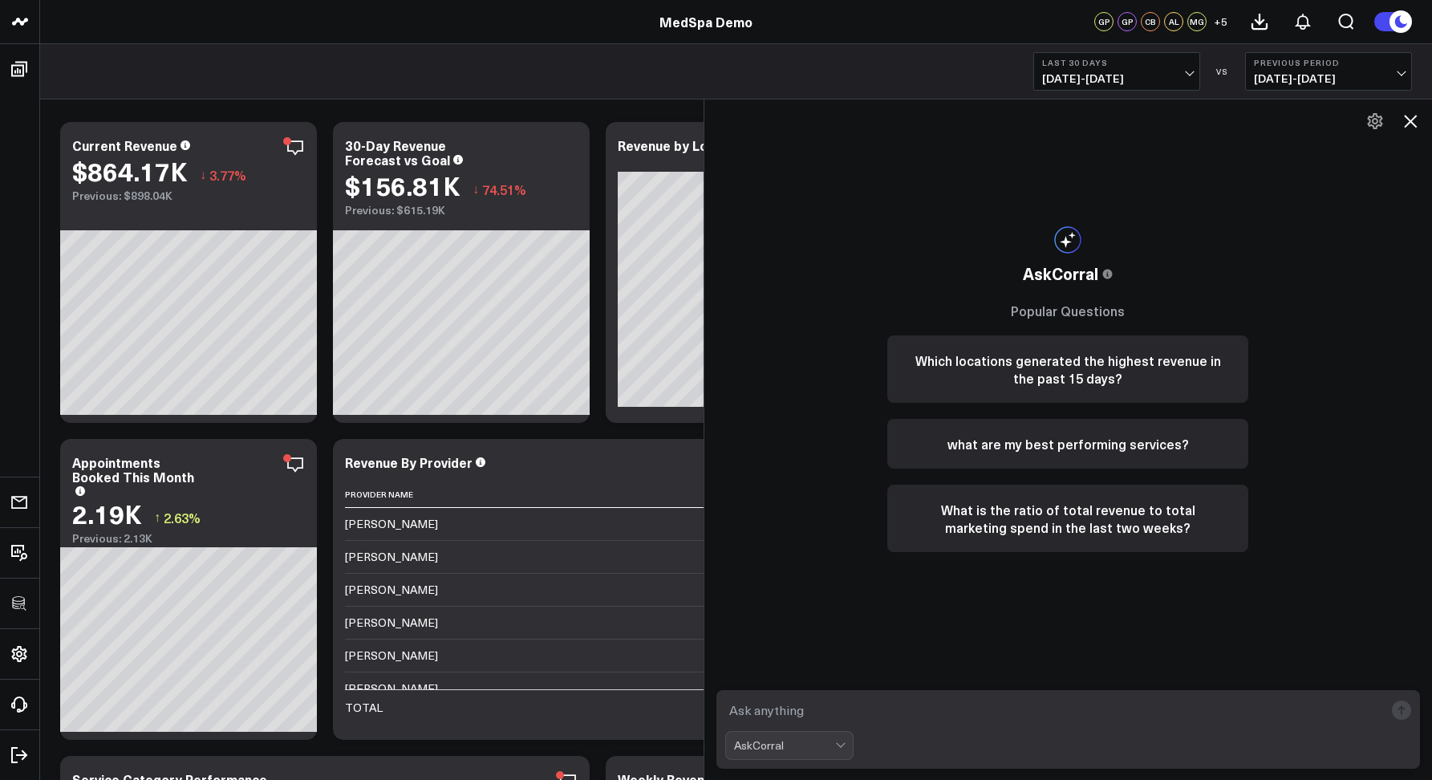
click at [869, 712] on textarea at bounding box center [1054, 710] width 659 height 29
type textarea "top 3 locations by appointment"
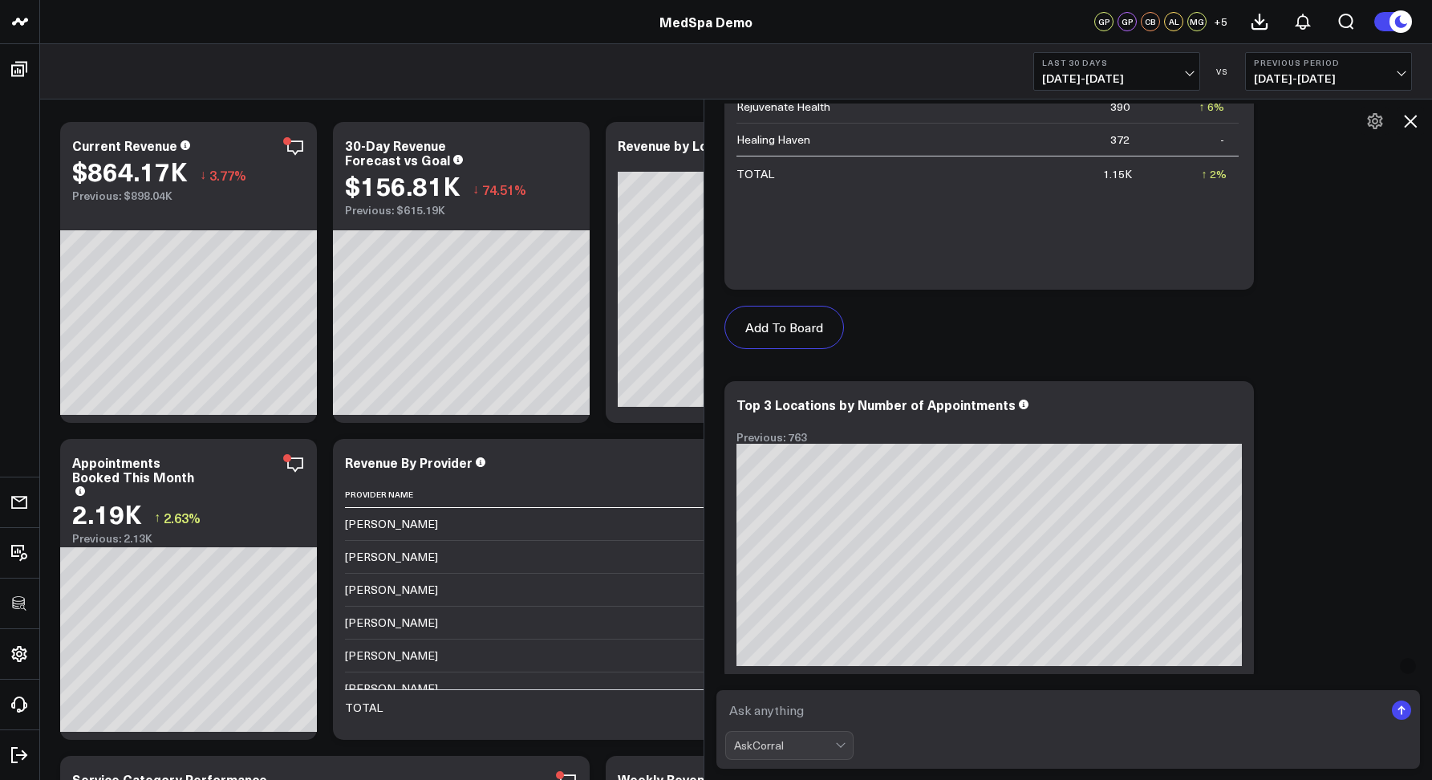
scroll to position [1244, 0]
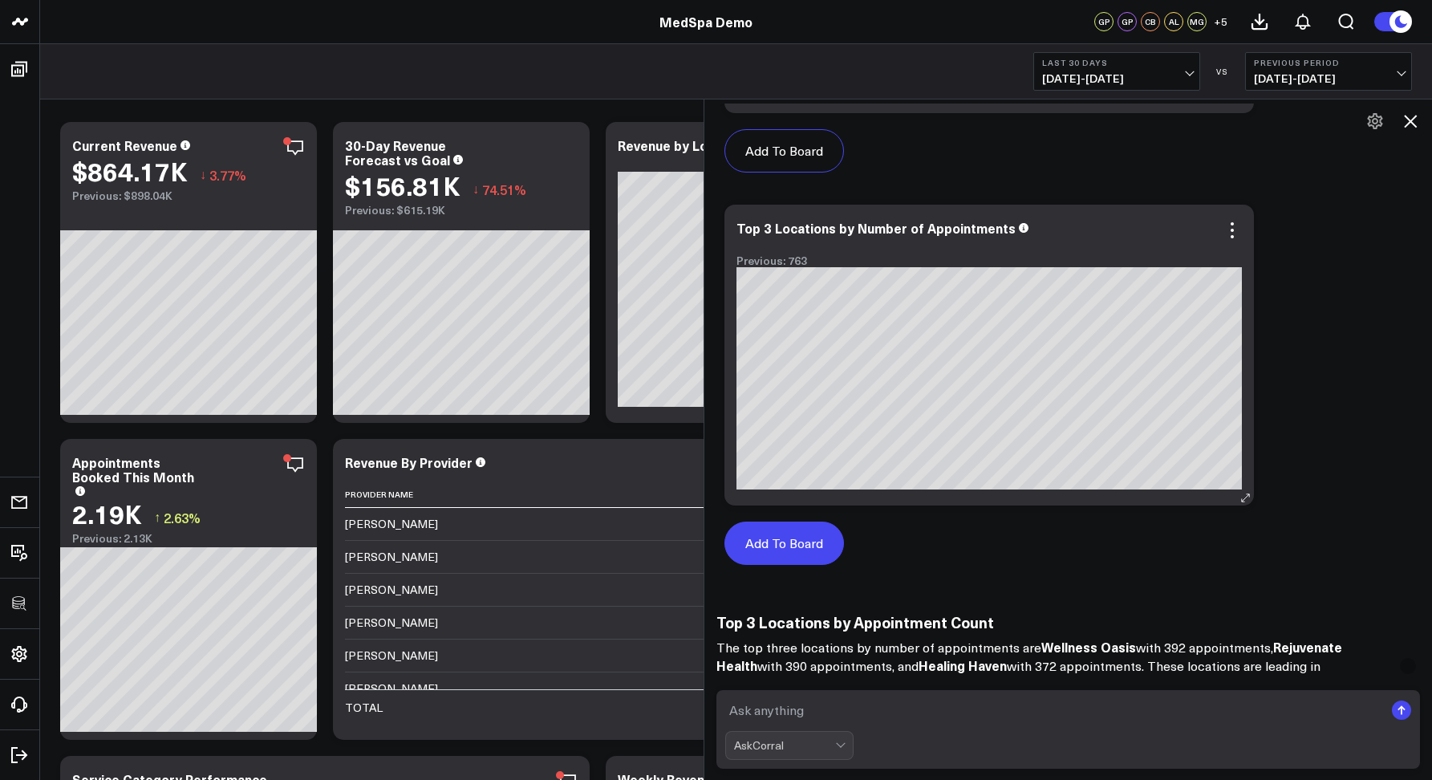
click at [787, 543] on button "Add To Board" at bounding box center [784, 542] width 120 height 43
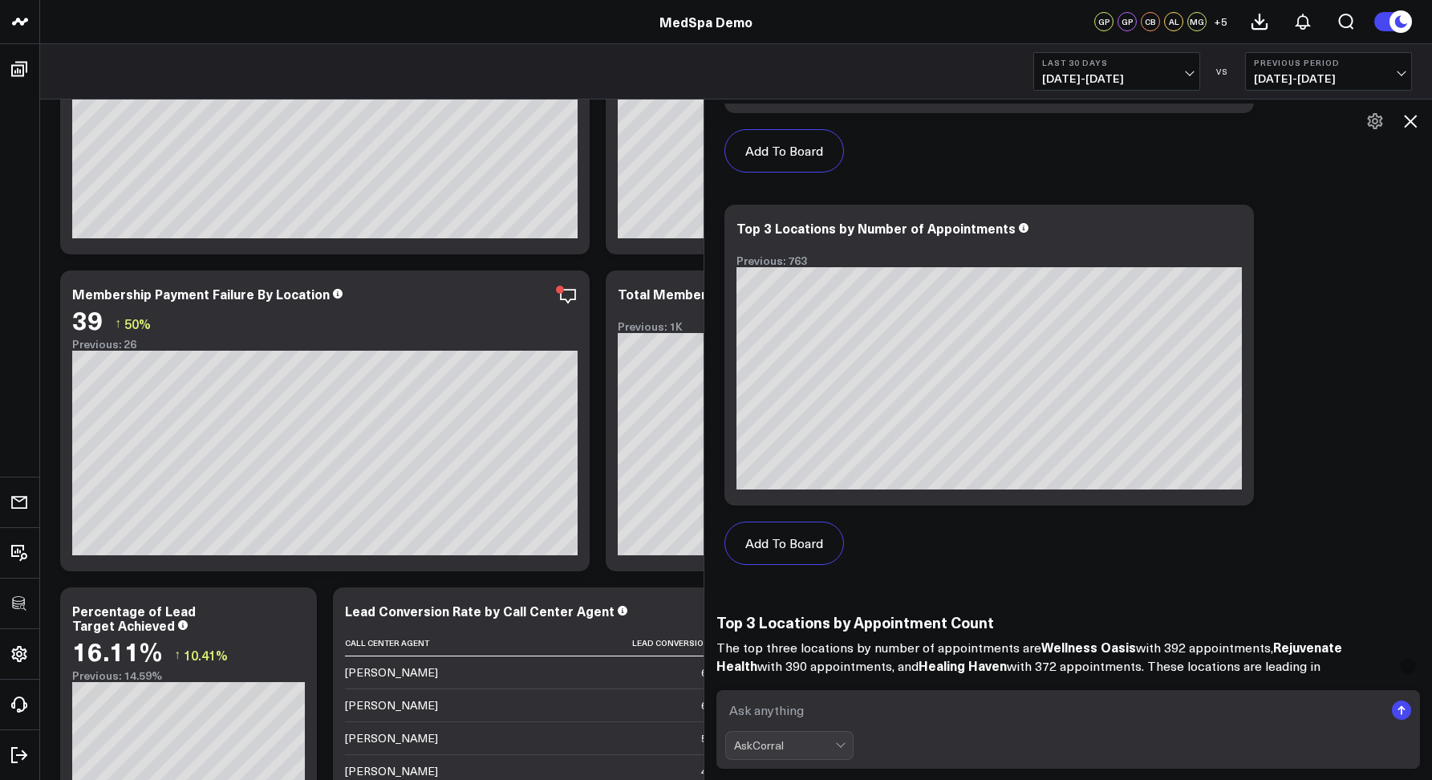
scroll to position [4108, 0]
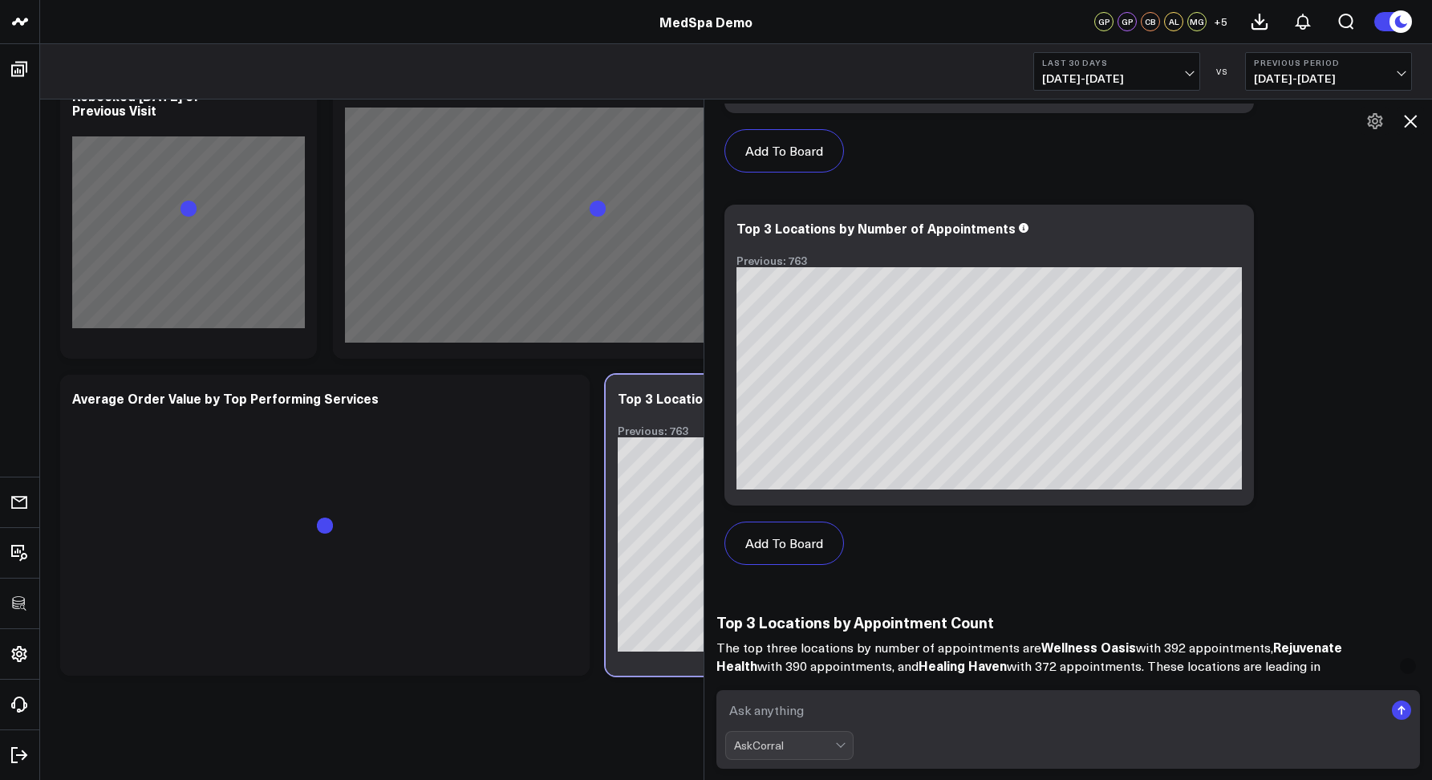
click at [1408, 120] on icon at bounding box center [1410, 121] width 19 height 19
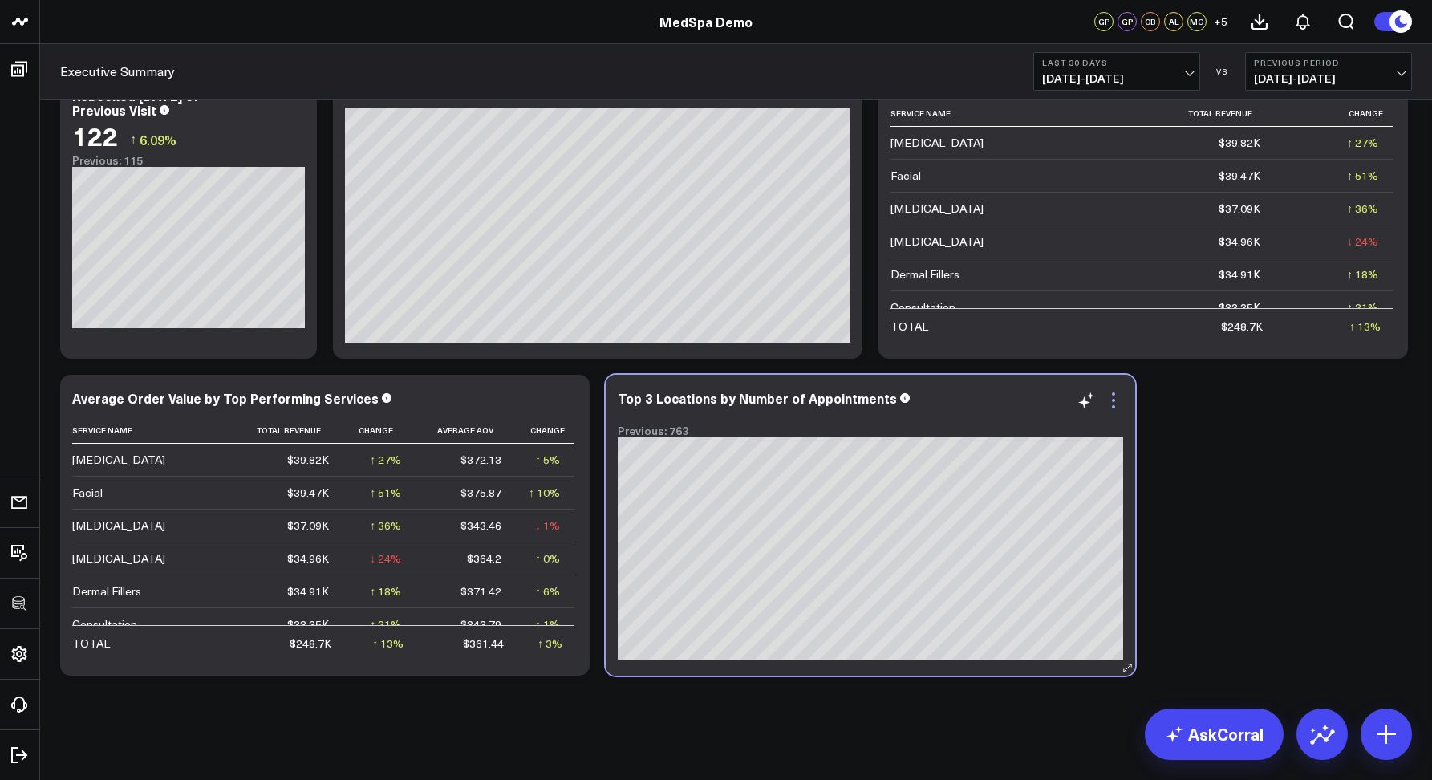
click at [1113, 403] on icon at bounding box center [1113, 400] width 19 height 19
click at [0, 0] on button "Remove" at bounding box center [0, 0] width 0 height 0
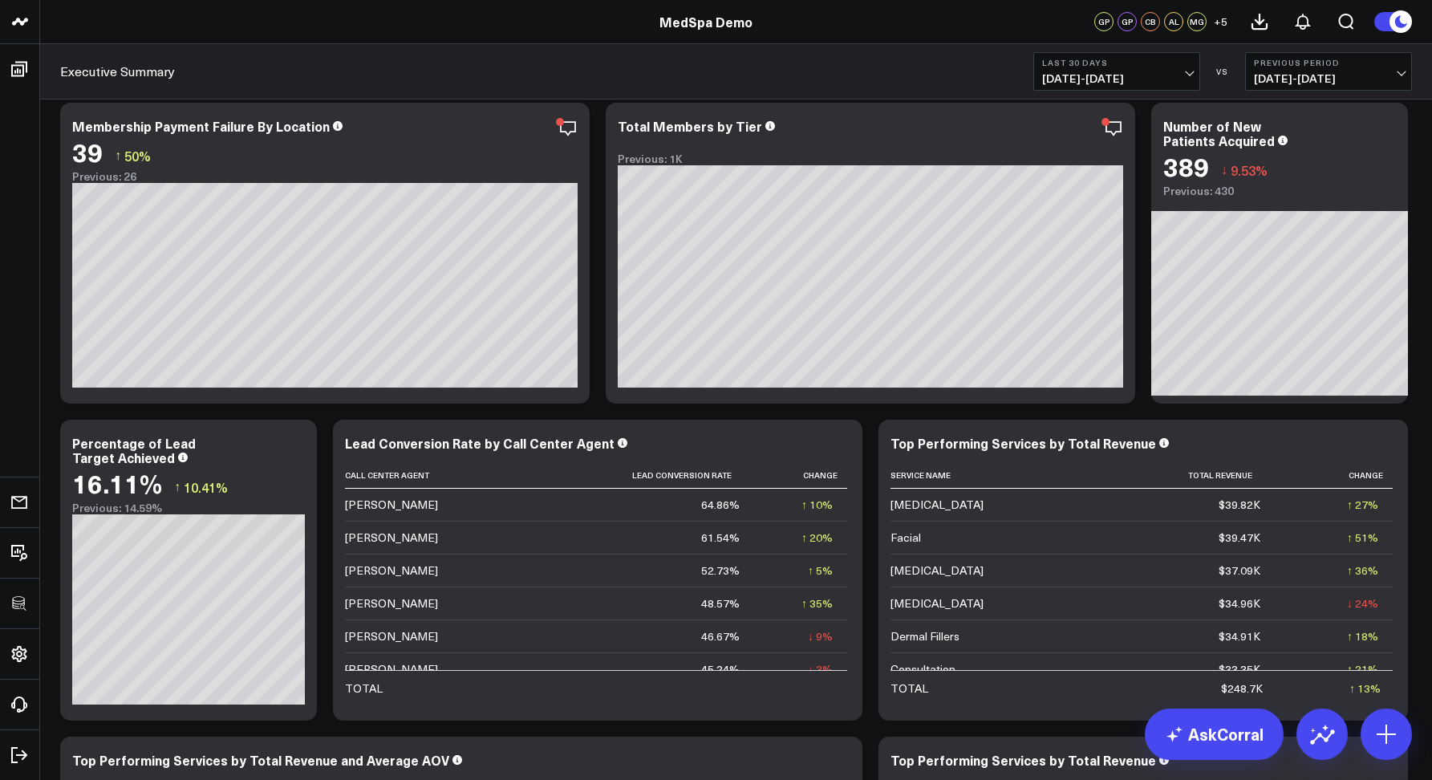
scroll to position [0, 0]
